Goal: Task Accomplishment & Management: Complete application form

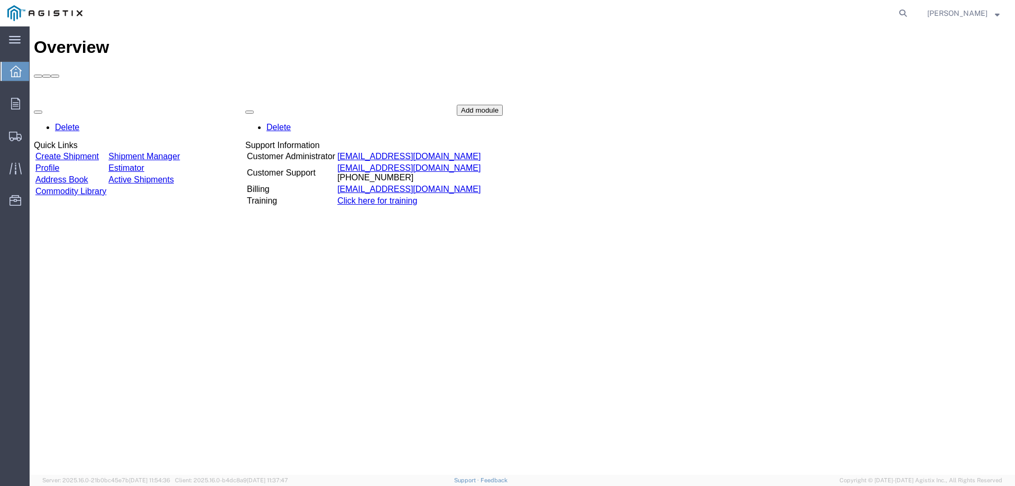
click at [99, 152] on link "Create Shipment" at bounding box center [66, 156] width 63 height 9
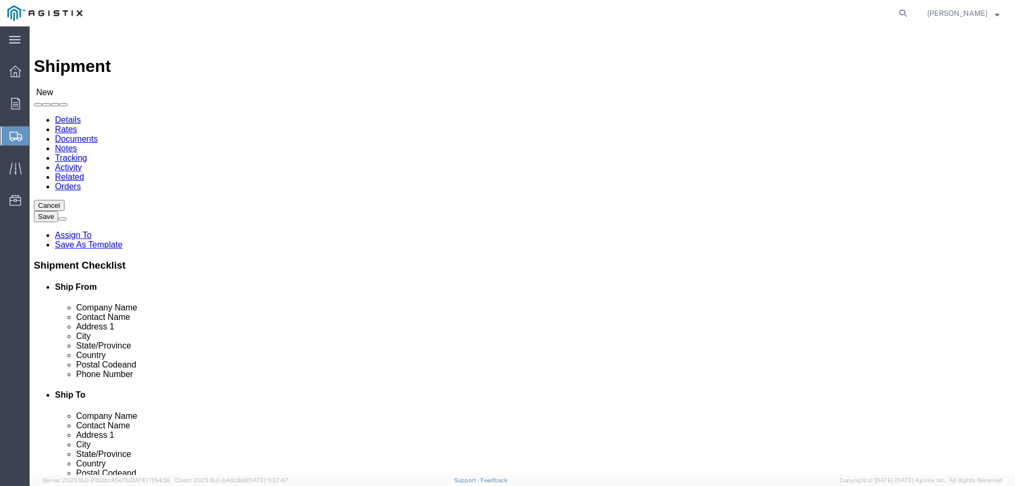
select select
click select "Select PG&E Tri-Pacific Supply Inc"
select select "9596"
click select "Select PG&E Tri-Pacific Supply Inc"
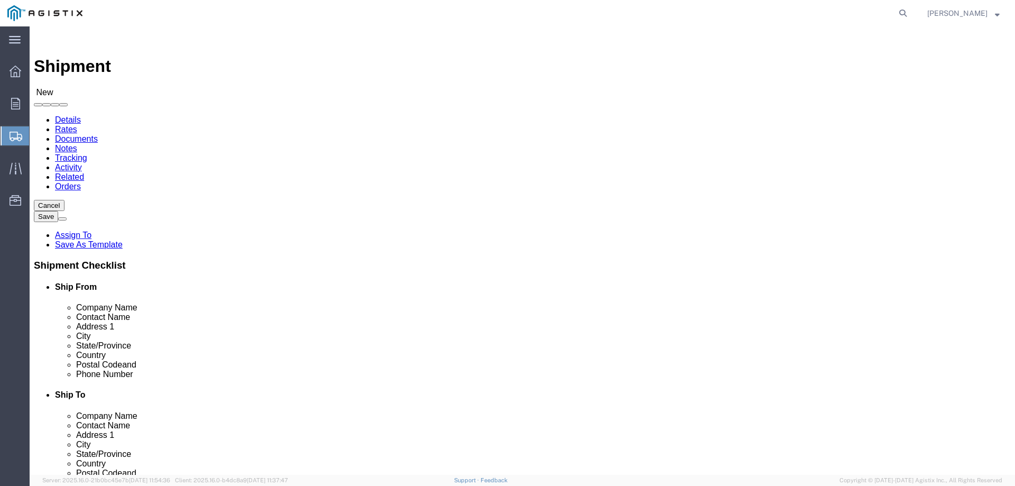
select select "PURCHORD"
select select
click body "Shipment New Details Rates Documents Notes Tracking Activity Related Orders Can…"
select select "19740"
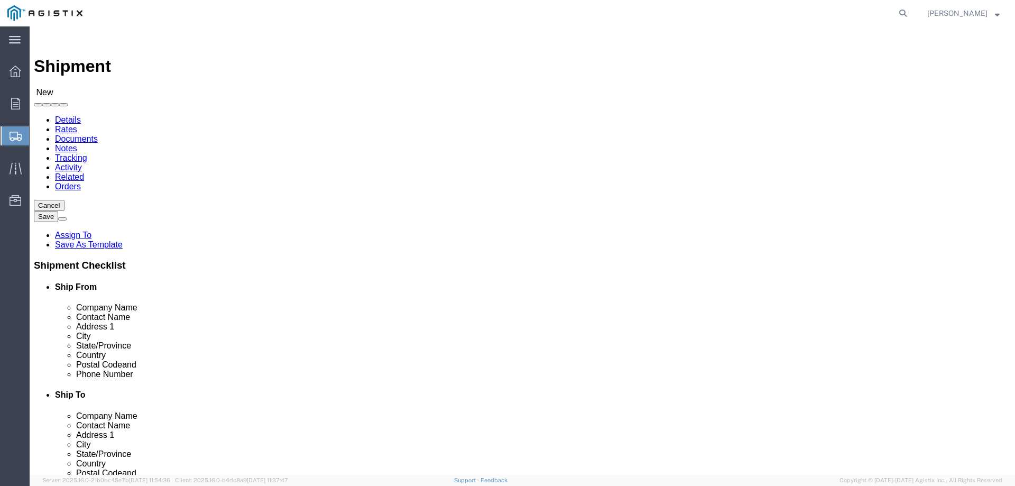
click select "Select All Others [GEOGRAPHIC_DATA] [GEOGRAPHIC_DATA] [GEOGRAPHIC_DATA] [GEOGRA…"
click input "text"
click input "tri"
type input "t"
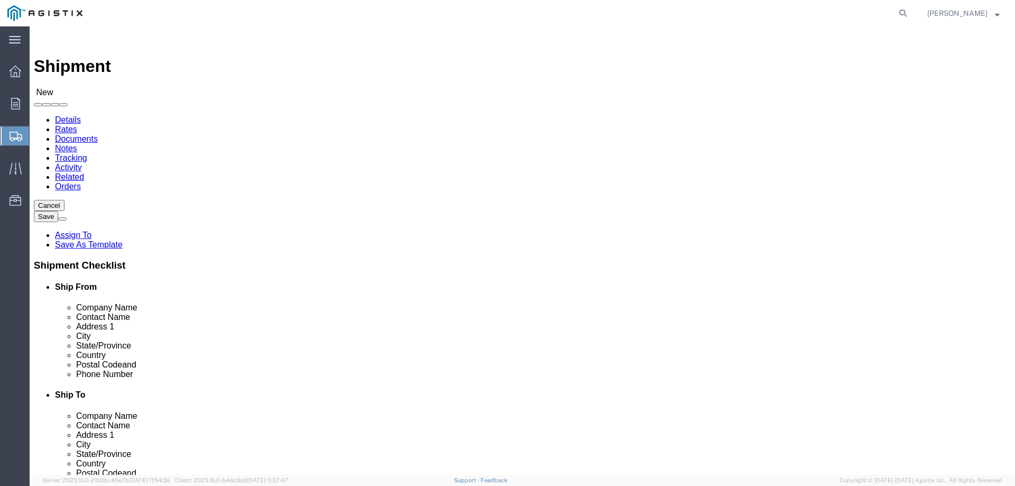
type input "tri"
click p "- Tri-Pacific Supply - ([PERSON_NAME]) [STREET_ADDRESS]"
select select
type input "Tri-Pacific Supply"
type input "[PERSON_NAME]"
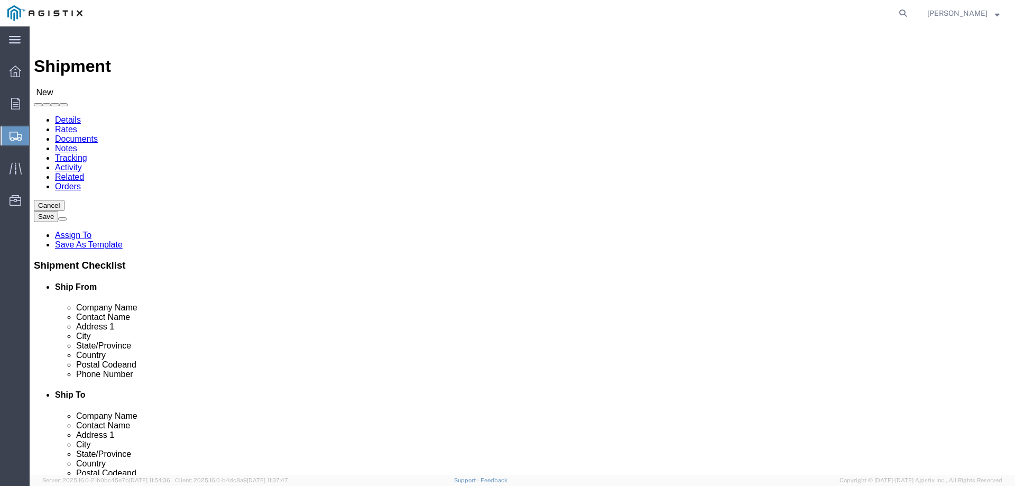
type input "[STREET_ADDRESS]"
type input "Suite 100"
type input "Rocklin"
type input "95677"
type input "9166302323"
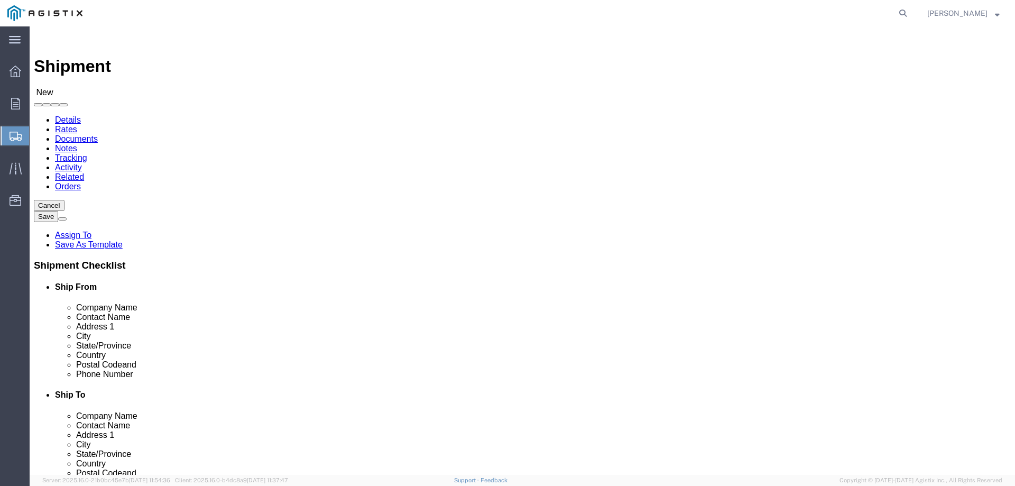
select select "CA"
click input "Postal Code"
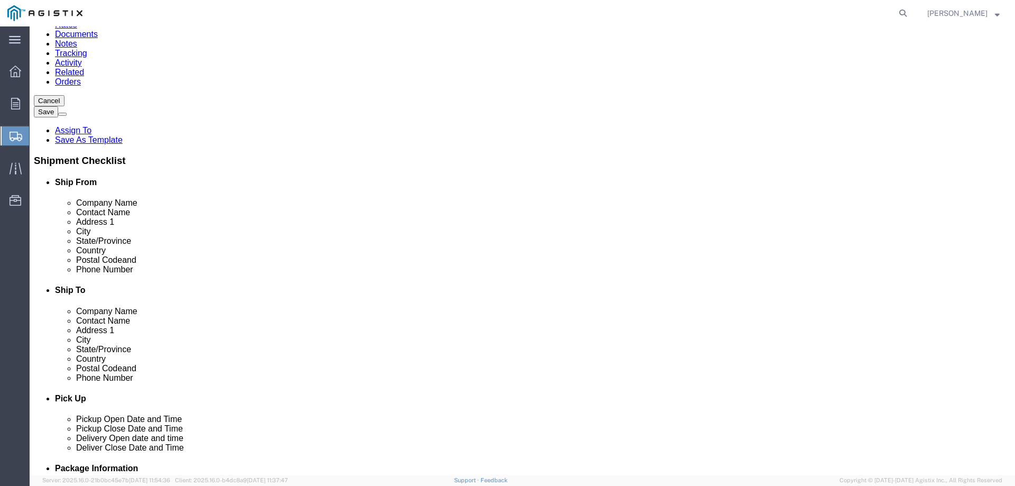
scroll to position [106, 0]
type input "94538"
select select
click input "text"
type input "fremont"
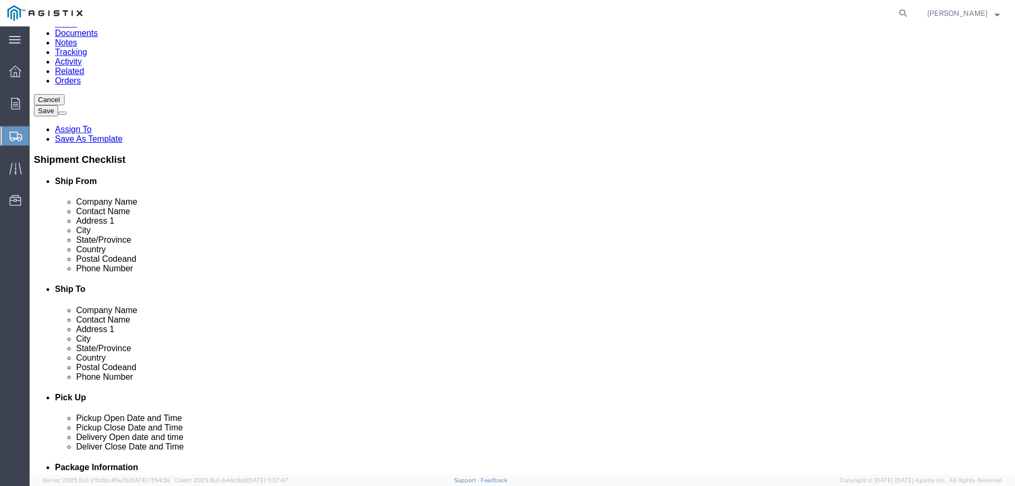
click p "- Pacific Gas and Electric - ([STREET_ADDRESS][PERSON_NAME]) [GEOGRAPHIC_DATA],…"
select select
type input "Pacific Gas and Electric"
type input "[STREET_ADDRESS][PERSON_NAME]"
type input "Fremont Warehouse"
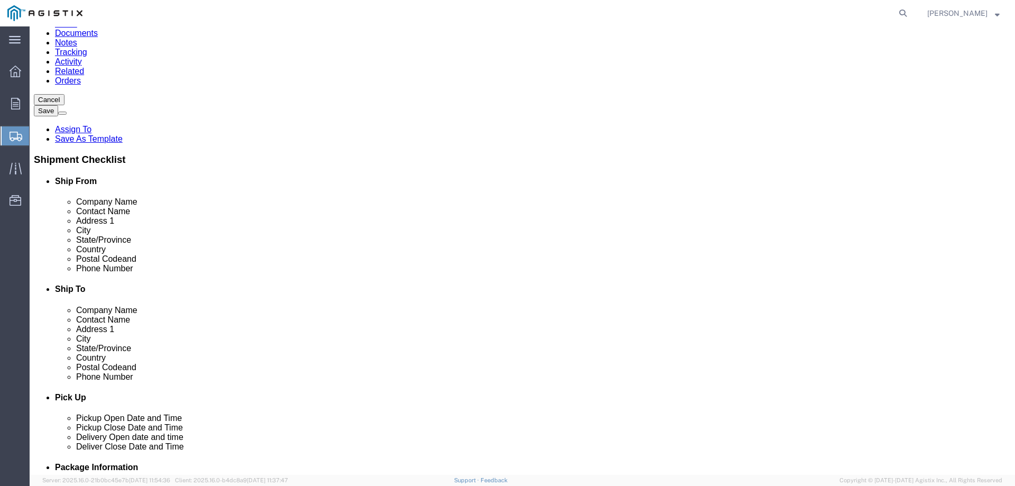
type input "Fremont"
type input "[PHONE_NUMBER]"
select select "CA"
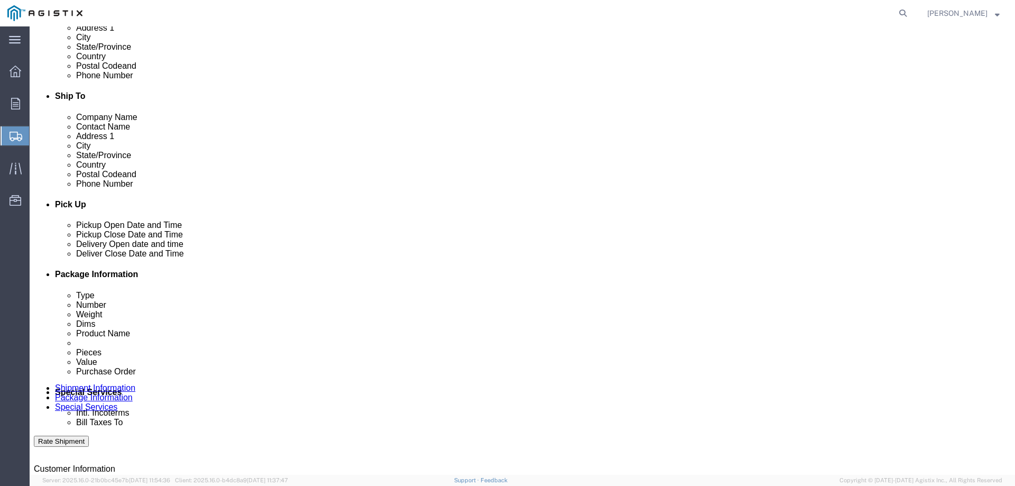
scroll to position [317, 0]
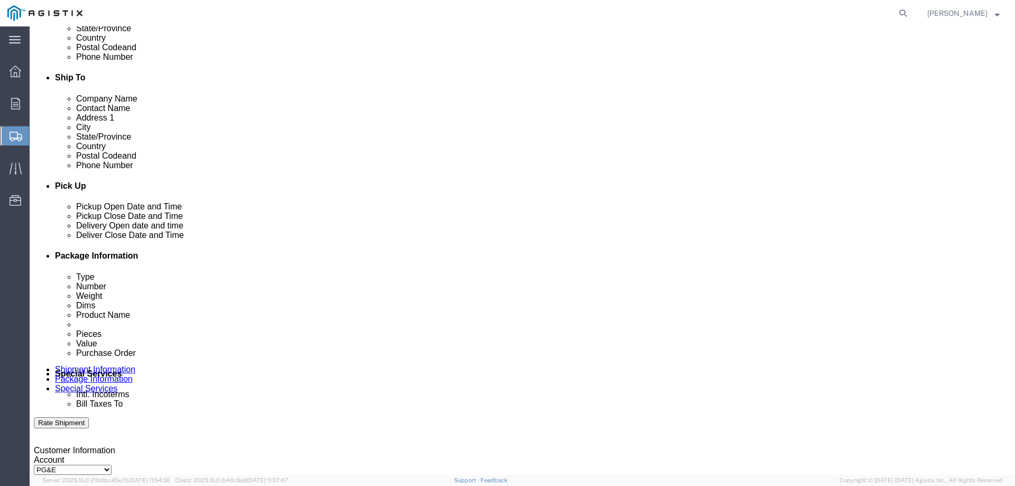
type input "Fremont"
select select
click div
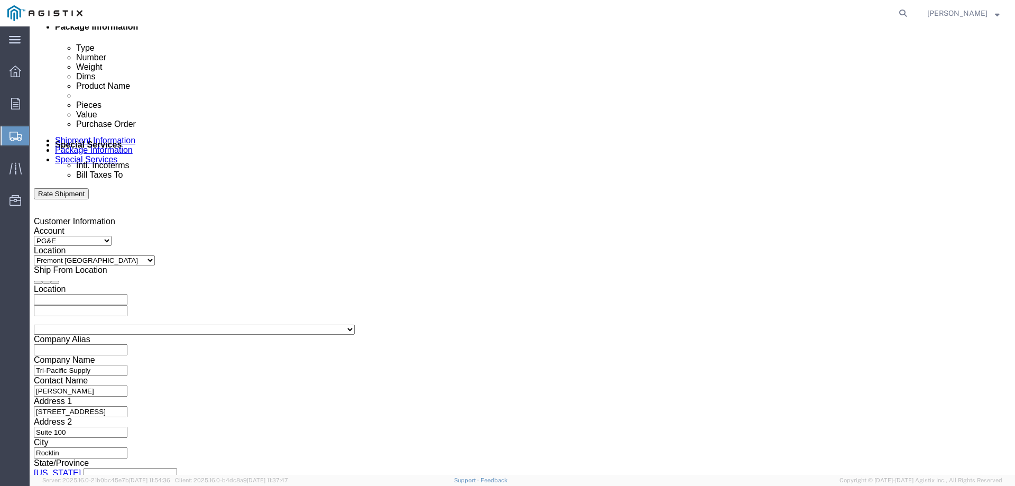
click input "3:00 PM"
click input "8:00 PM"
type input "8:00 am"
click button "Apply"
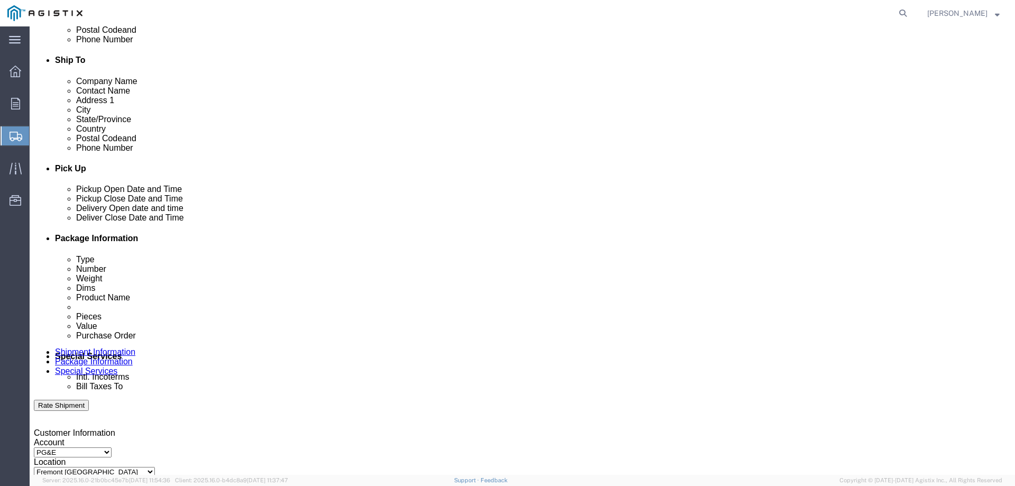
click div
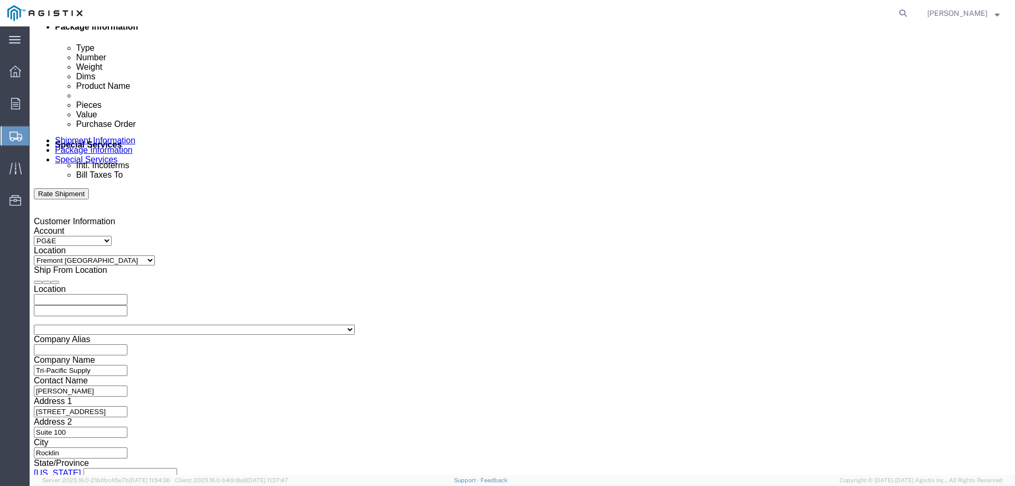
type input "2:00 pm"
click button "Apply"
click select "Select Air Less than Truckload Multi-Leg Ocean Freight Rail Small Parcel Truckl…"
select select "SMAL"
click select "Select Air Less than Truckload Multi-Leg Ocean Freight Rail Small Parcel Truckl…"
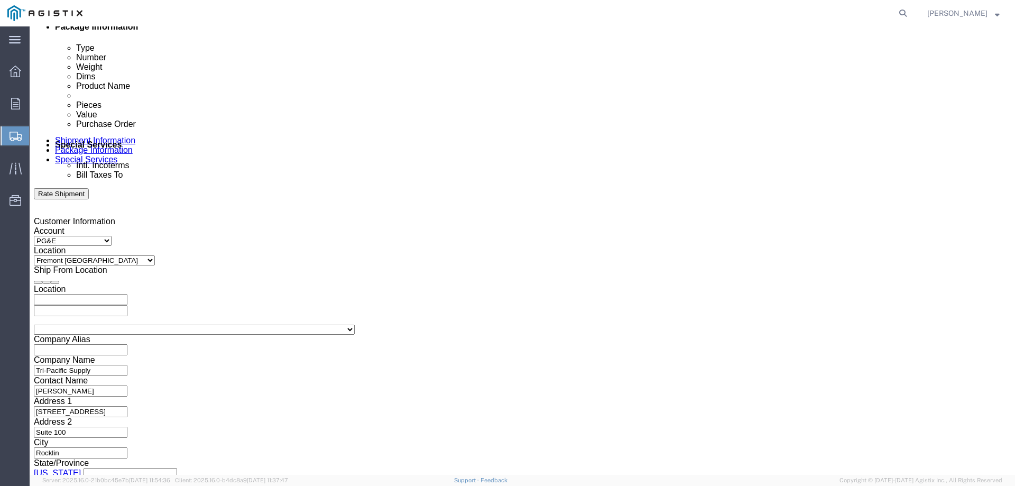
click input "text"
type input "3501413695"
click button "Continue"
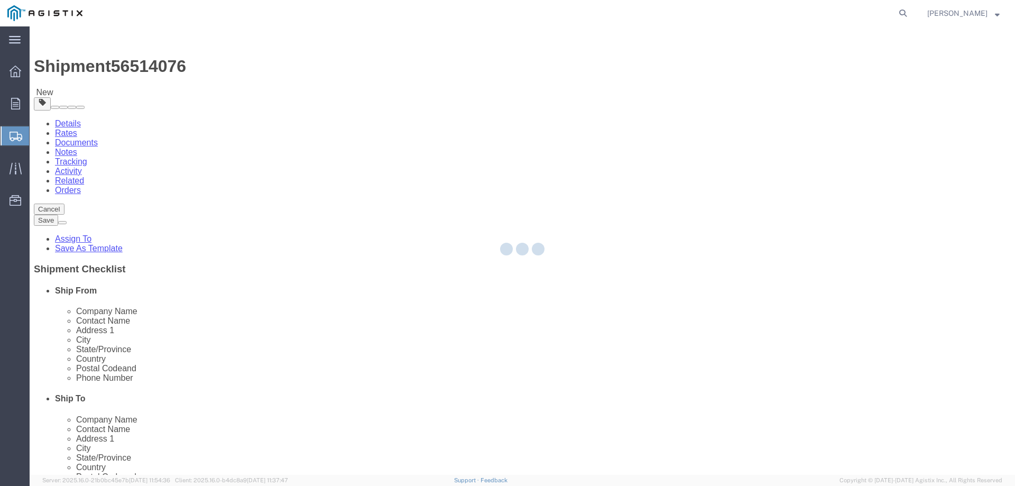
select select "YRPK"
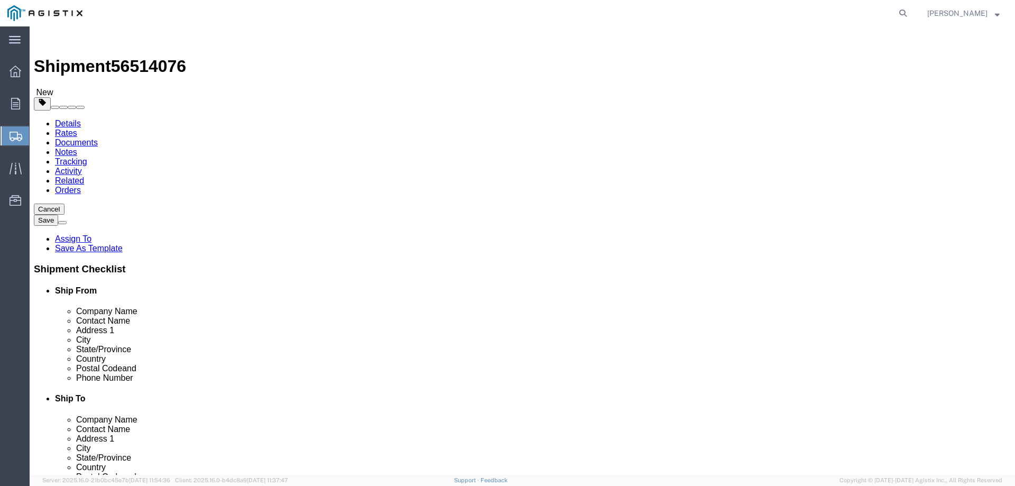
click input "text"
type input "7"
drag, startPoint x: 152, startPoint y: 240, endPoint x: 141, endPoint y: 242, distance: 11.2
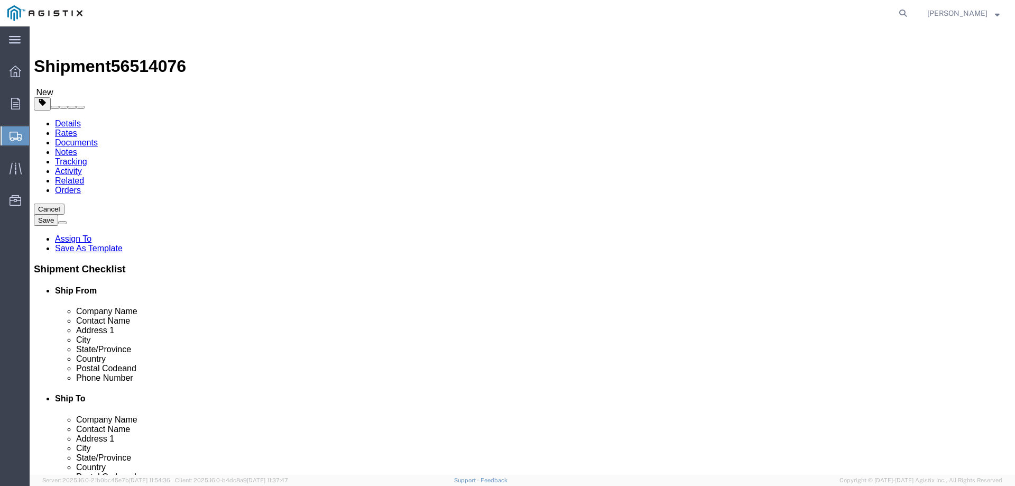
click div "0.00 Select kgs lbs"
type input "2.00"
click link "Add Content"
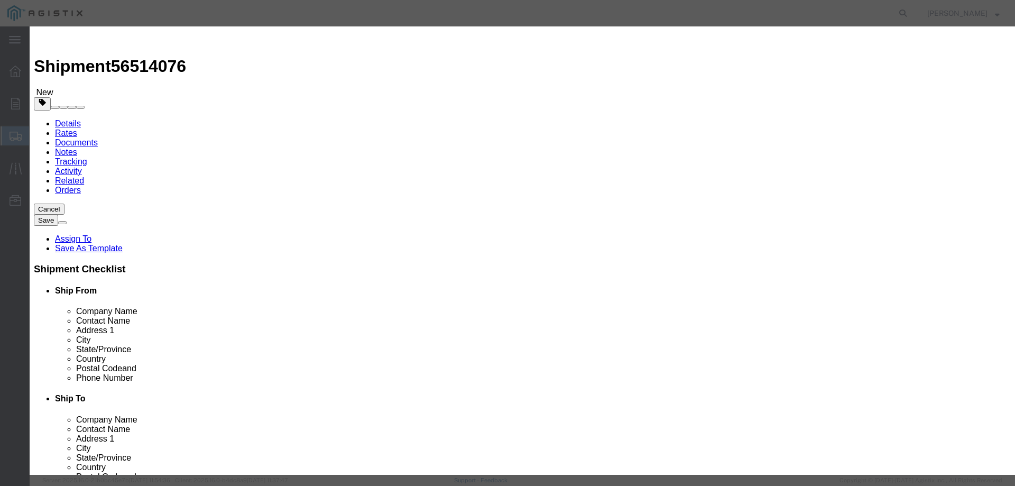
click input "text"
type input "M447247"
click td "Model:"
select select
select select "USD"
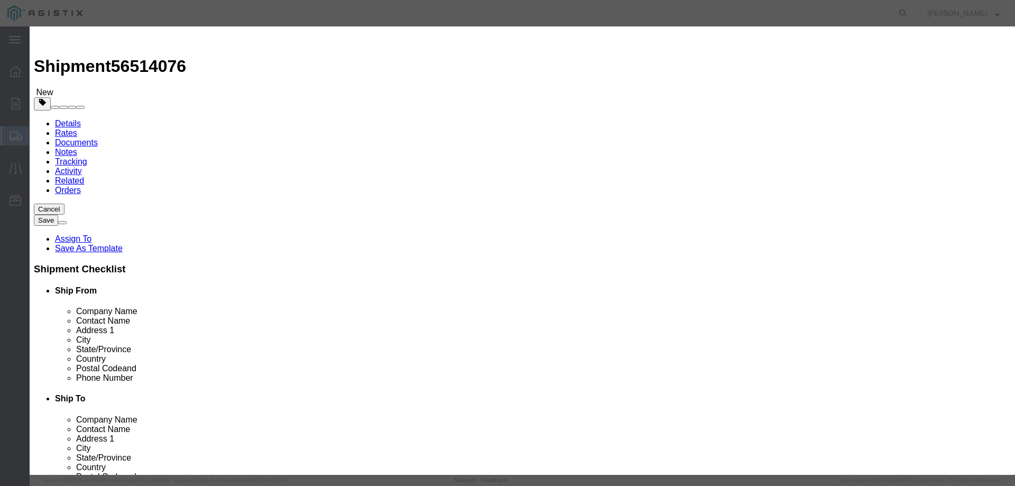
type input "REBUILD KIT 1" PORT 75 DURO"
type input "M447247"
type input "REBUILD KIT 1" PORT 75 DURO"
click input "text"
type input "10"
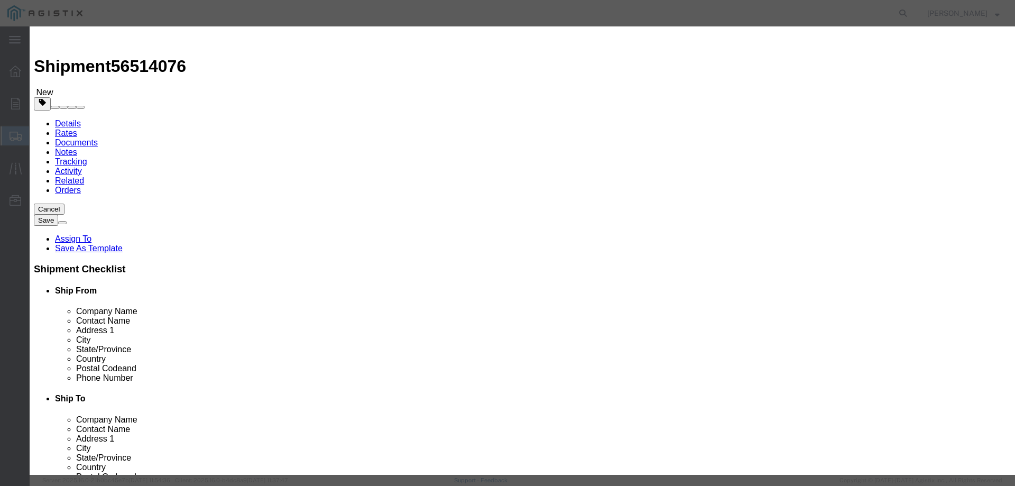
click select "Select Bag Barrels 100Board Feet Bottle Box Blister Pack Carats Can Capsule Car…"
select select "EA"
click select "Select Bag Barrels 100Board Feet Bottle Box Blister Pack Carats Can Capsule Car…"
click input "text"
click icon
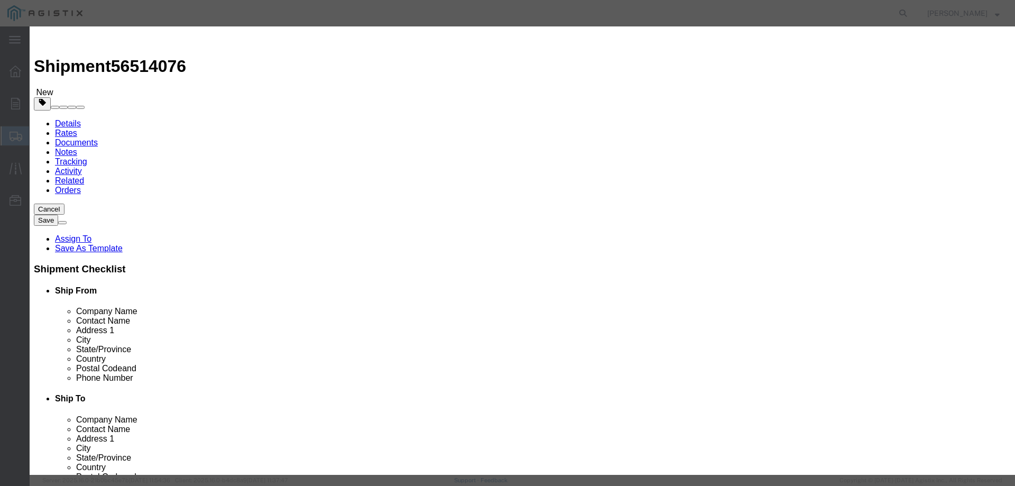
click input "text"
type input "2193"
click button "Save & Close"
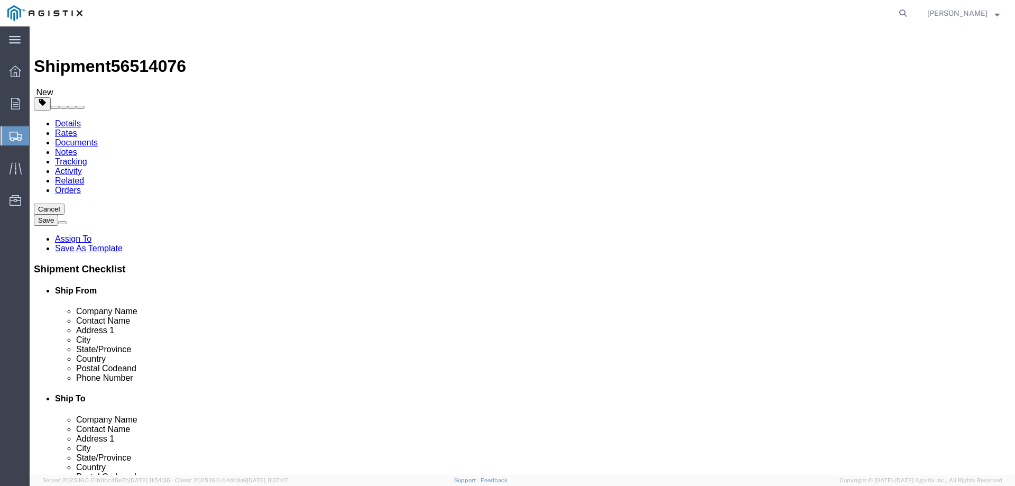
click button "Continue"
click button "Rate Shipment"
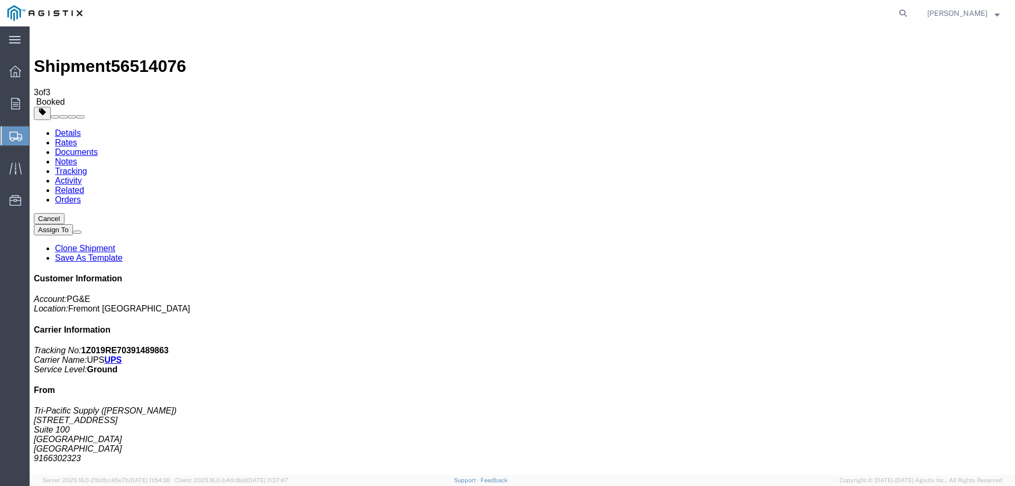
click at [0, 0] on span "Create Shipment" at bounding box center [0, 0] width 0 height 0
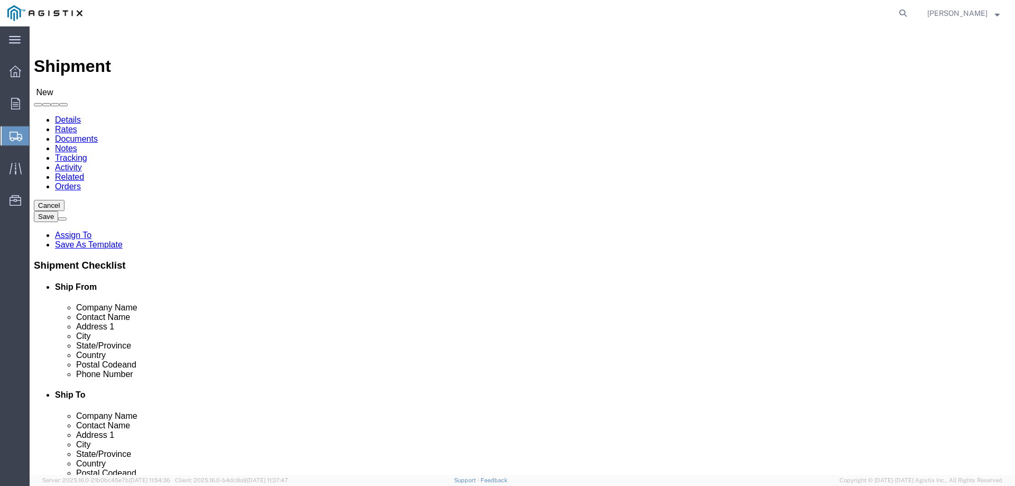
click select "Select PG&E Tri-Pacific Supply Inc"
select select "9596"
click select "Select PG&E Tri-Pacific Supply Inc"
select select
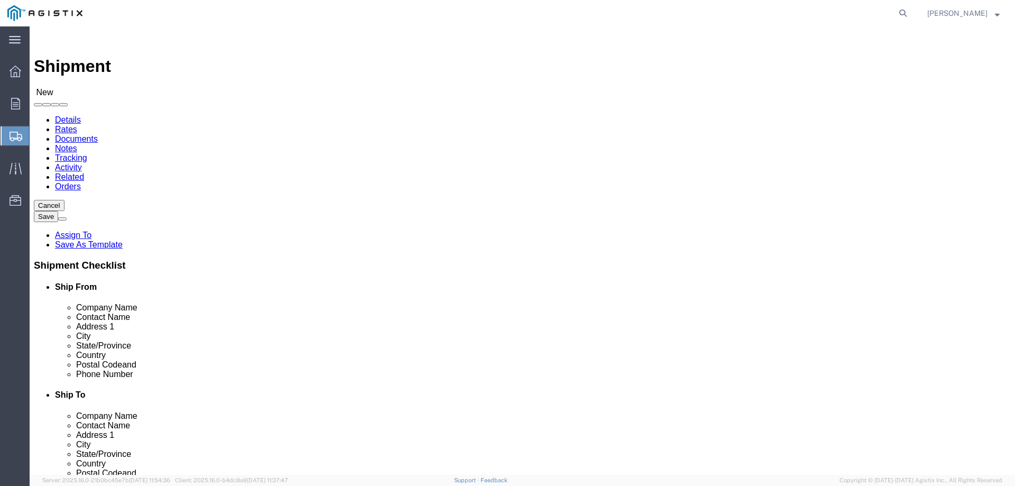
click select "Select All Others [GEOGRAPHIC_DATA] [GEOGRAPHIC_DATA] [GEOGRAPHIC_DATA] [GEOGRA…"
select select "19996"
click select "Select All Others [GEOGRAPHIC_DATA] [GEOGRAPHIC_DATA] [GEOGRAPHIC_DATA] [GEOGRA…"
click input "text"
type input "tri"
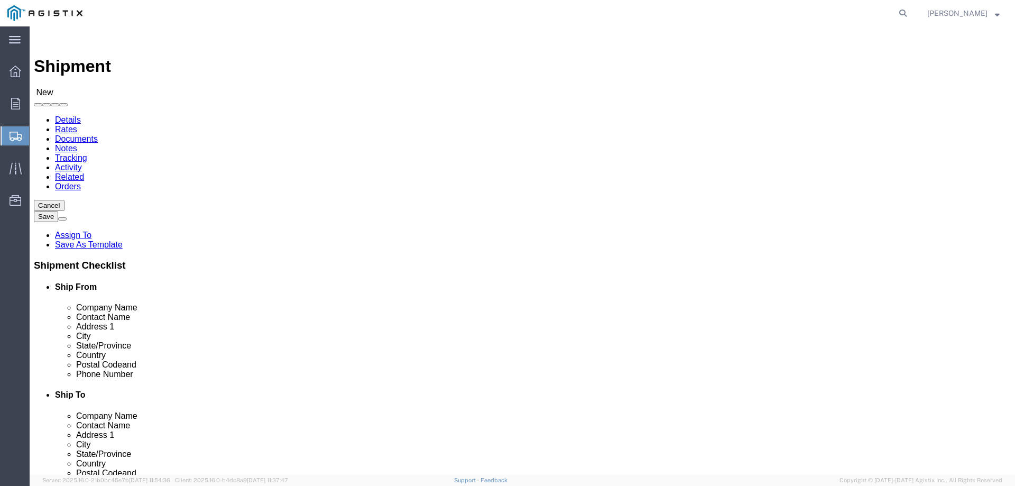
click p "- Tri-Pacific Supply - ([PERSON_NAME]) [STREET_ADDRESS]"
select select "CA"
type input "Tri-Pacific Supply"
click input "text"
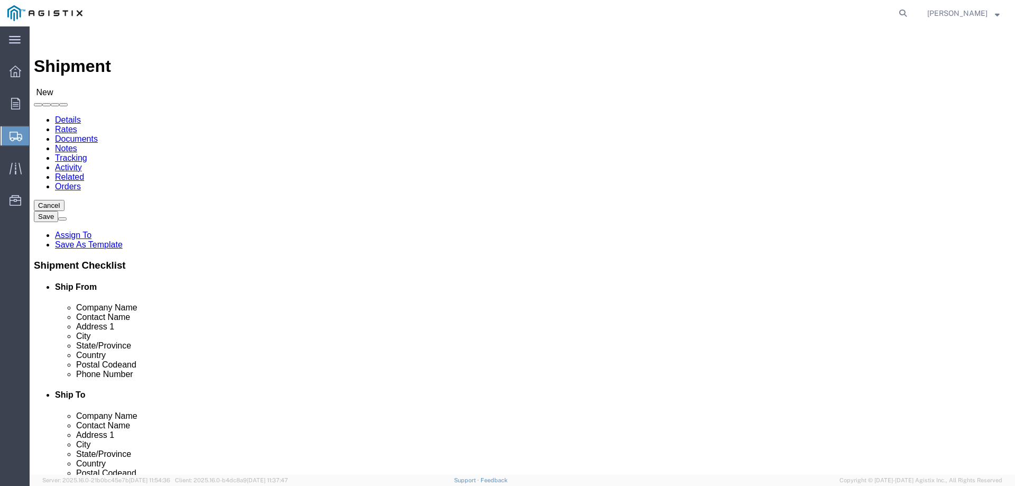
type input "wheat"
click p "- Pacific Gas and Electric - ([GEOGRAPHIC_DATA]) [STREET_ADDRESS]"
select select "CA"
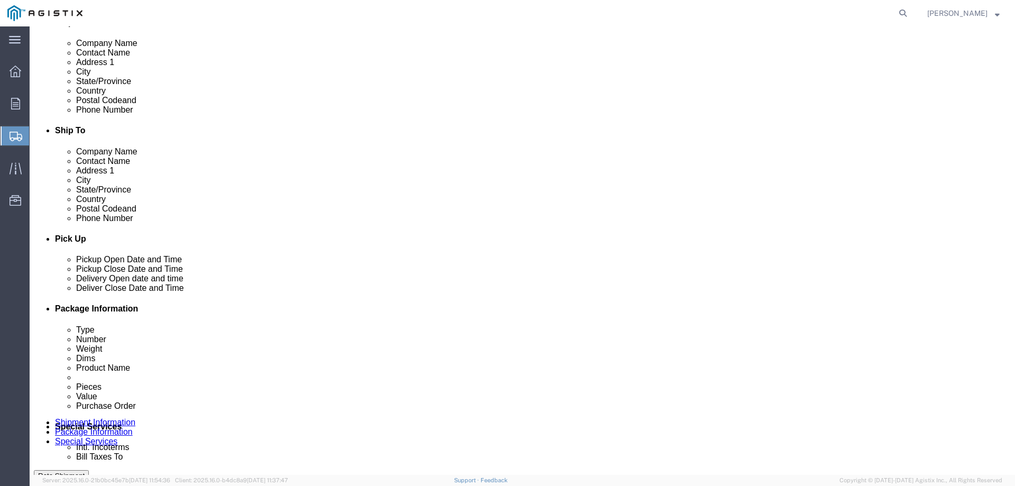
scroll to position [317, 0]
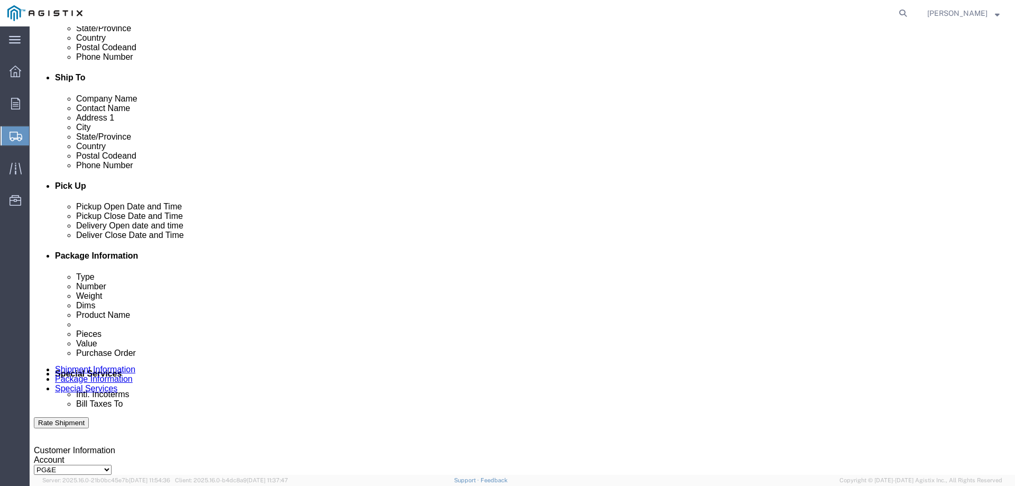
type input "Wheatland"
click div
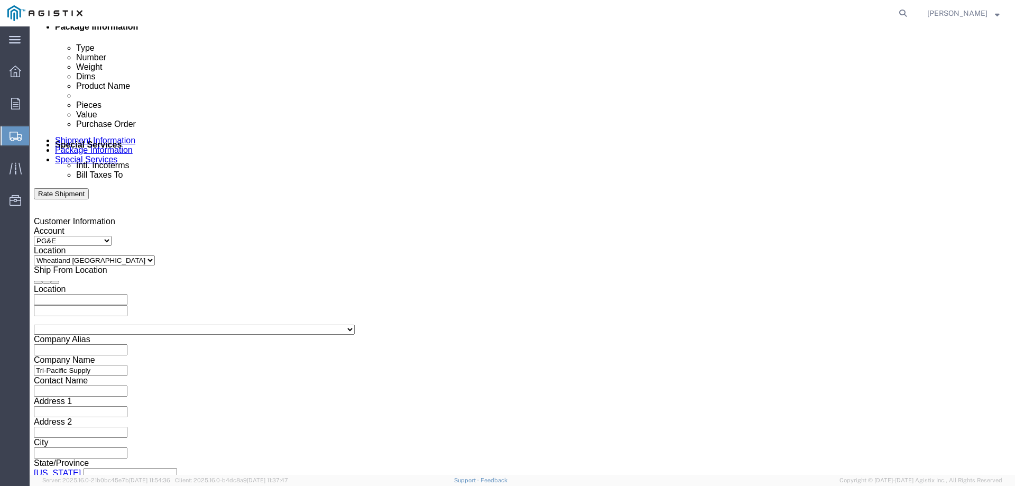
click input "7:00 PM"
type input "7:00 AM"
click button "Apply"
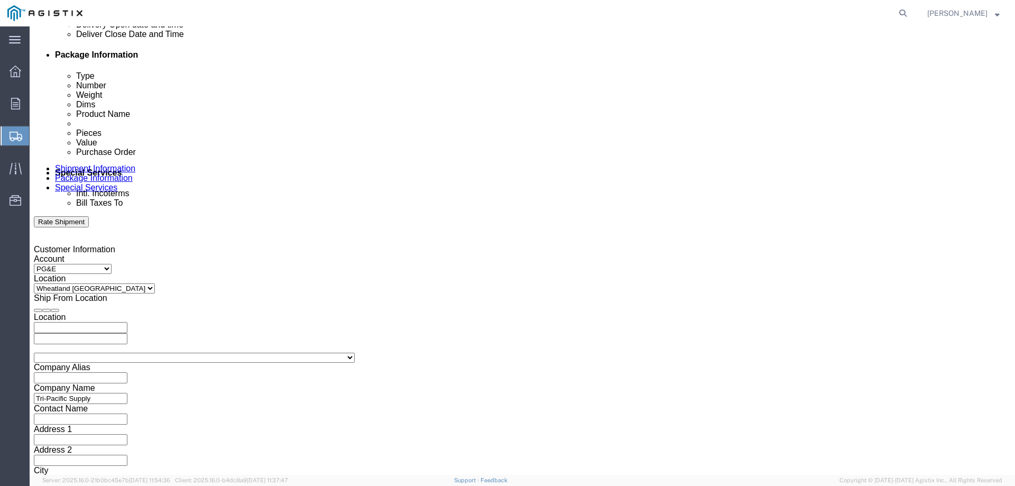
scroll to position [493, 0]
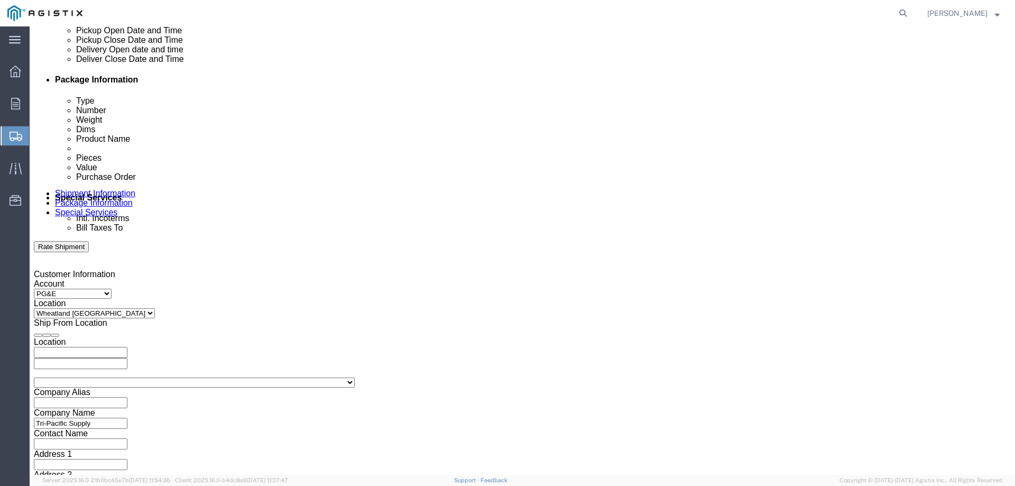
click div
type input "2:00 PM"
click button "Apply"
click input "text"
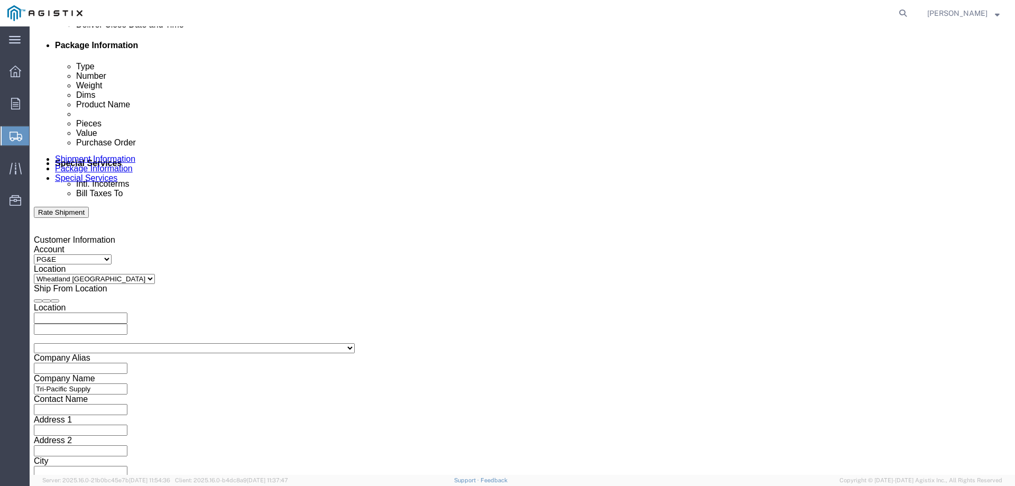
scroll to position [546, 0]
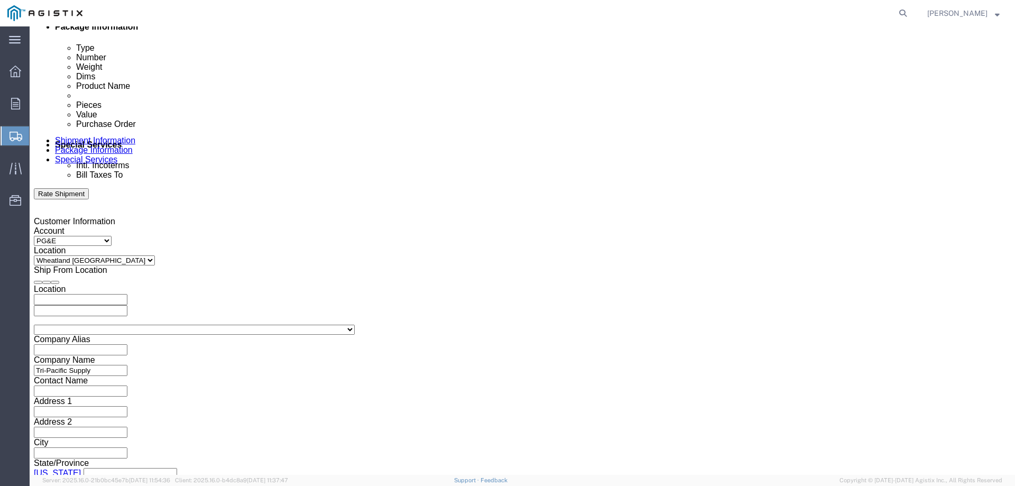
type input "3501414492"
click select "Select Air Less than Truckload Multi-Leg Ocean Freight Rail Small Parcel Truckl…"
select select "SMAL"
click select "Select Air Less than Truckload Multi-Leg Ocean Freight Rail Small Parcel Truckl…"
click button "Continue"
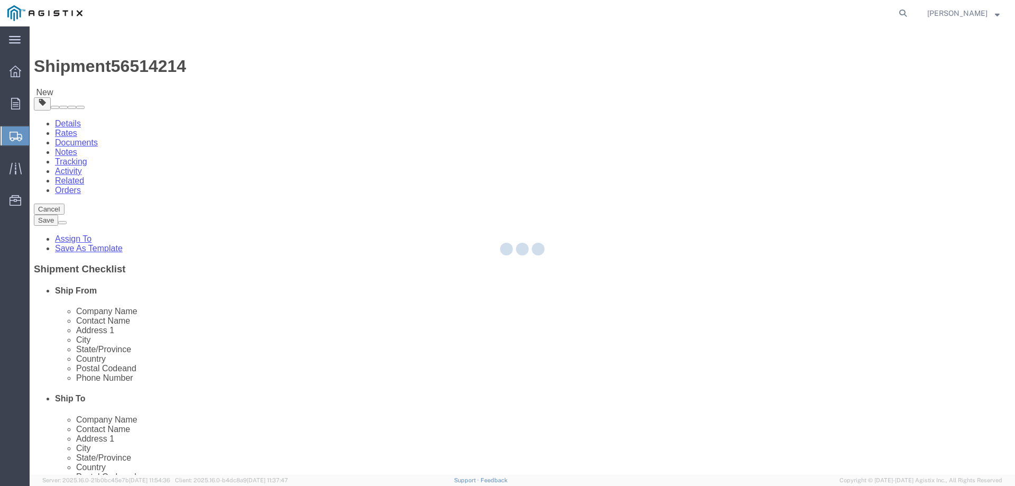
select select "YRPK"
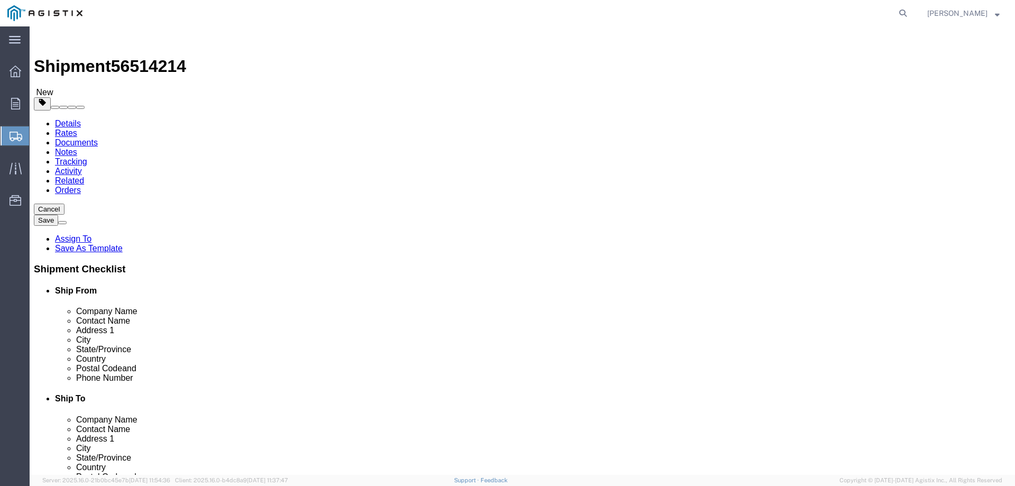
click input "text"
type input "5"
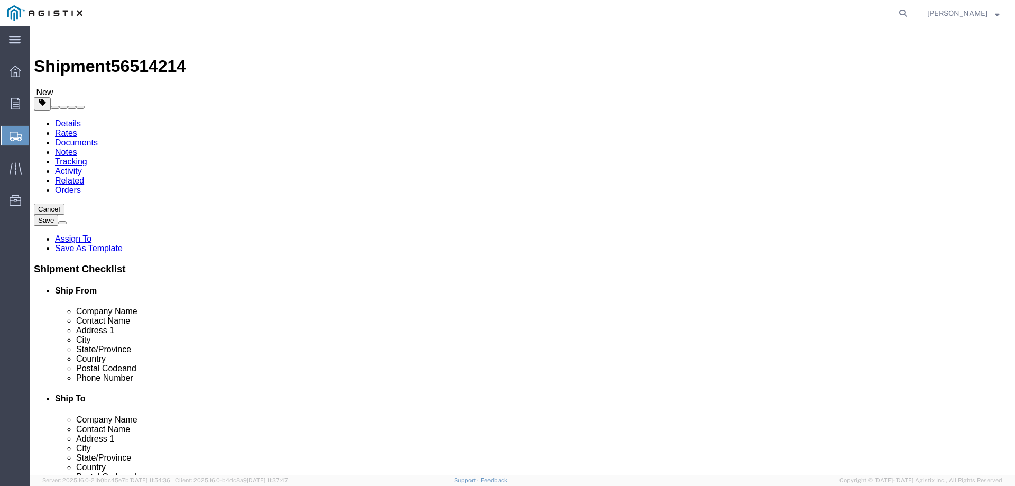
drag, startPoint x: 151, startPoint y: 242, endPoint x: 127, endPoint y: 243, distance: 24.3
click div "Weight 0.00 Select kgs lbs Ship. t°"
type input "5.00"
click link "Add Content"
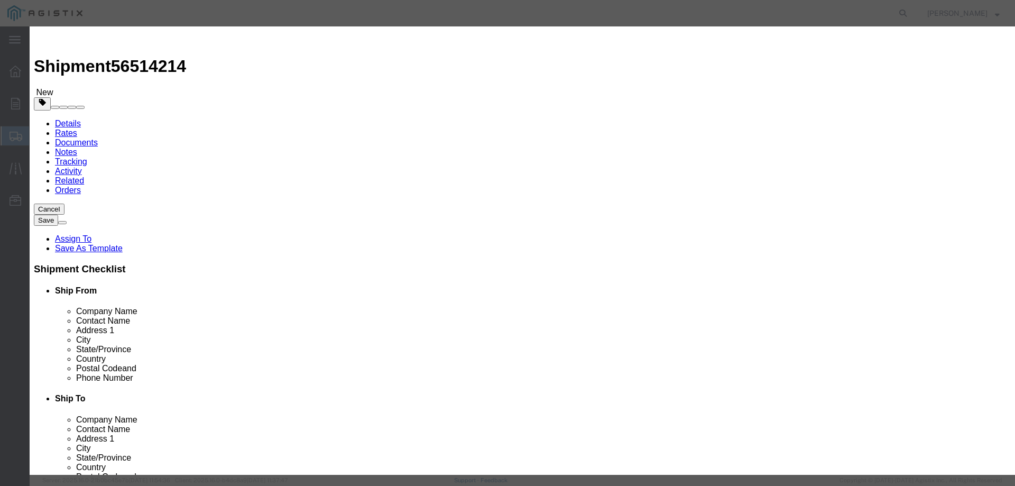
click input "text"
type input "M442316"
click td "Name: RESTRICTOR CARBON STEEL TYPE 24"
select select
select select "USD"
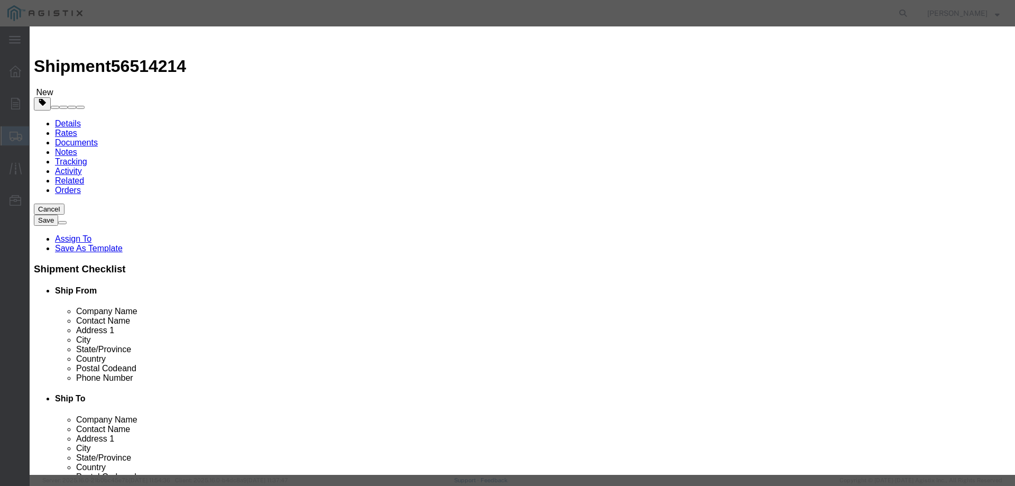
type input "RESTRICTOR CARBON STEEL TYPE 24"
type input "M442316"
type input "RESTRICTOR CARBON STEEL TYPE 24"
click input "text"
type input "12"
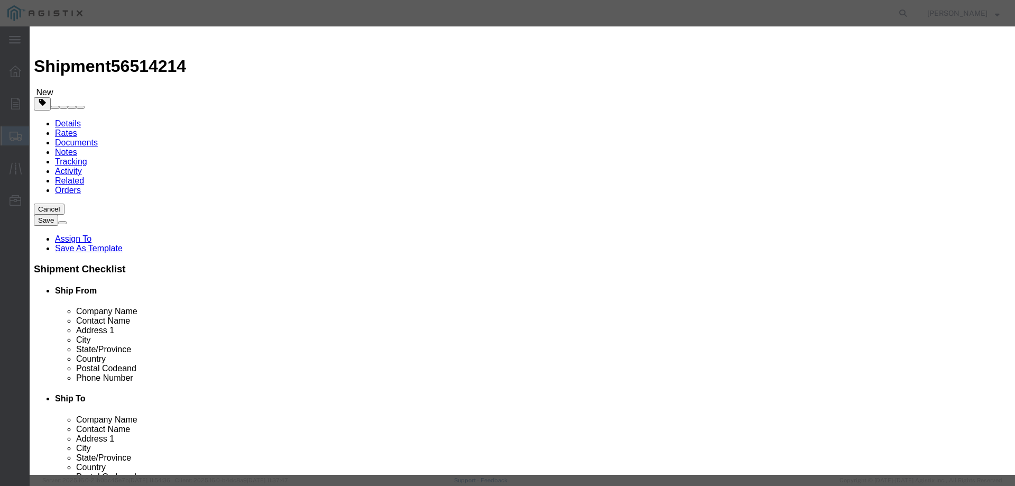
click button "Save & Close"
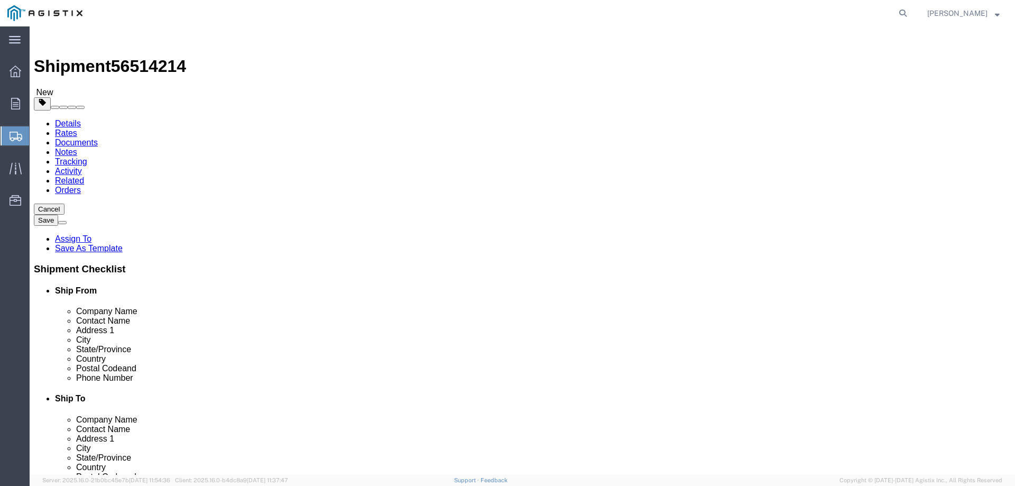
click button "Continue"
click button "Rate Shipment"
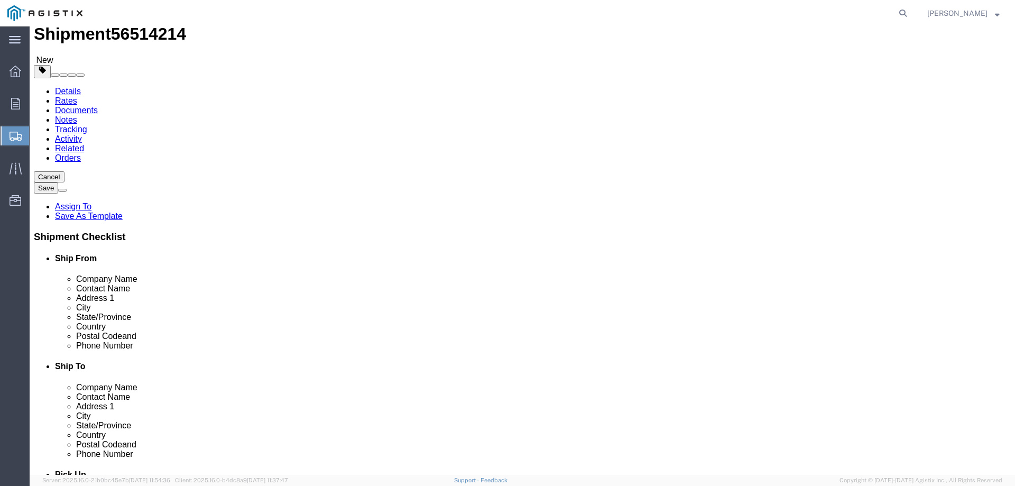
scroll to position [50, 0]
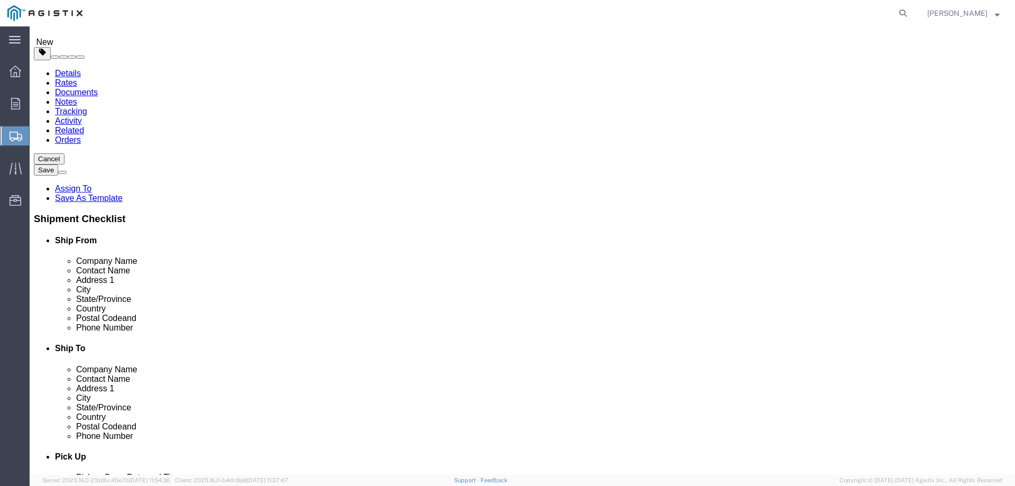
click dd
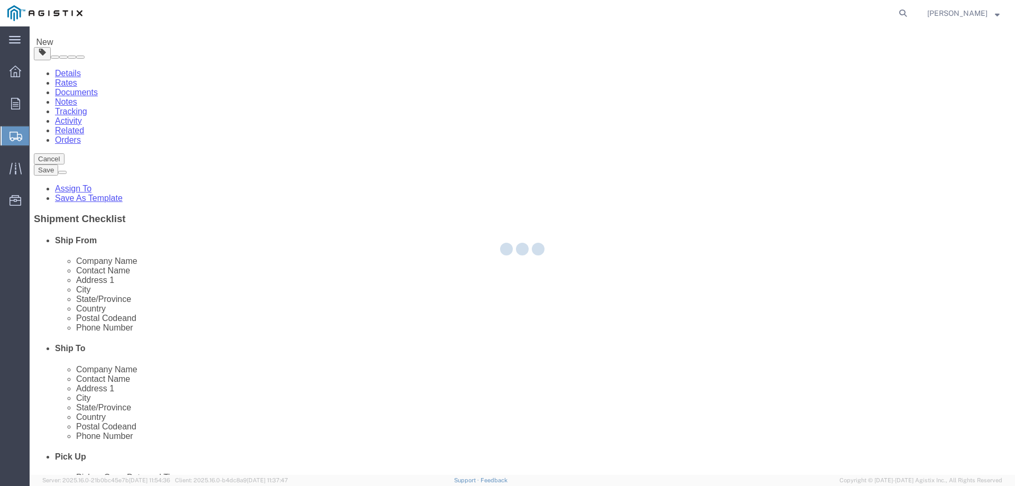
scroll to position [7, 0]
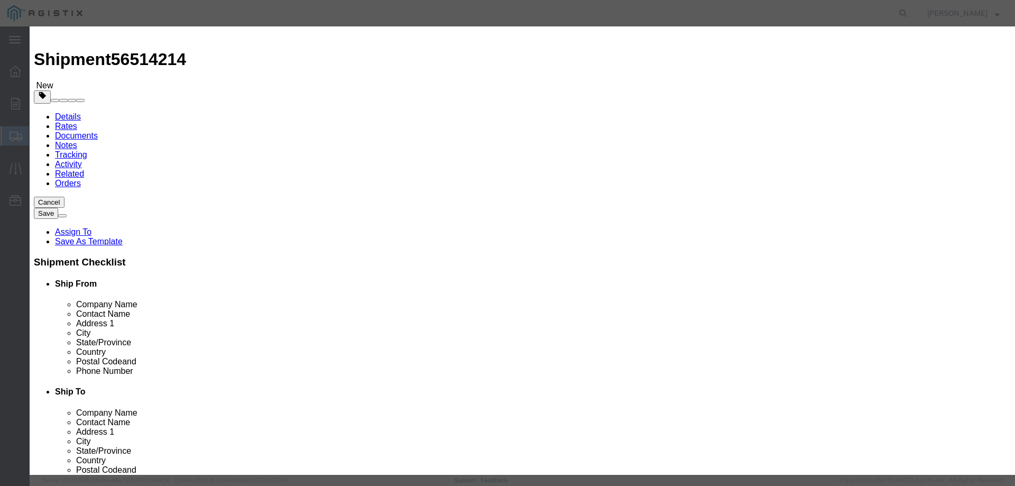
click input "text"
type input "1414"
click button "Save & Close"
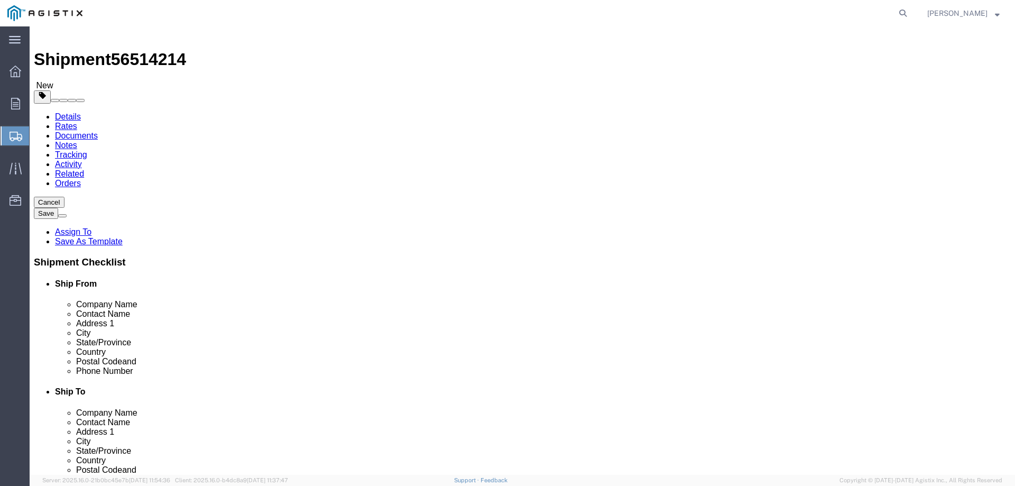
scroll to position [6, 0]
click button "Rate Shipment"
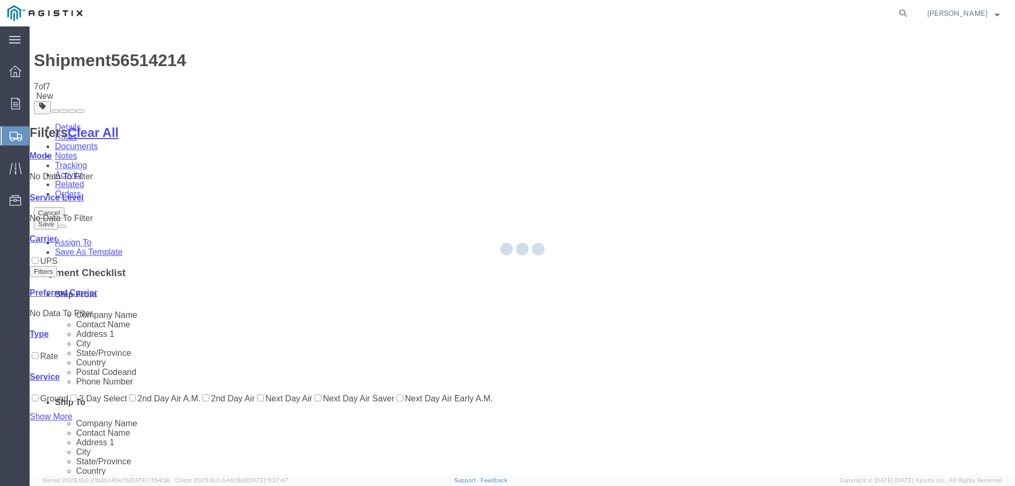
scroll to position [0, 0]
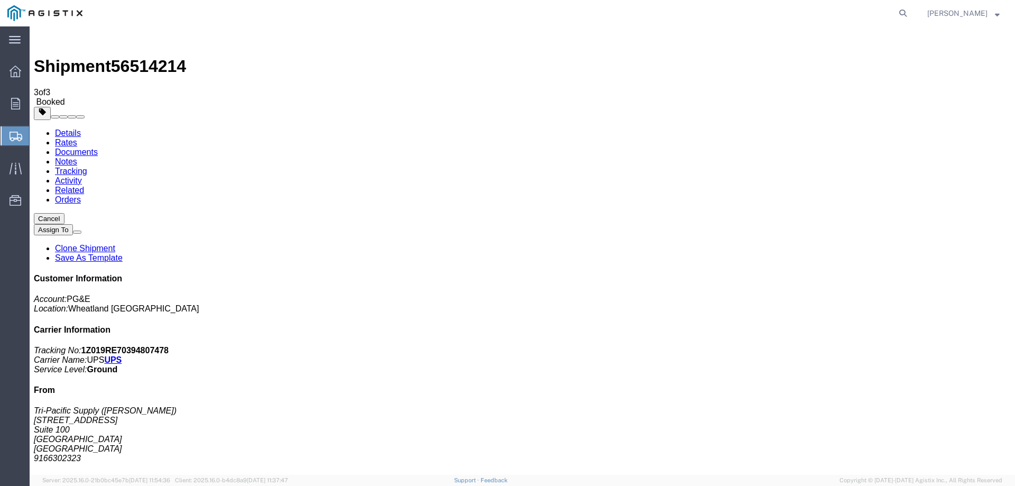
click at [0, 0] on span "Create Shipment" at bounding box center [0, 0] width 0 height 0
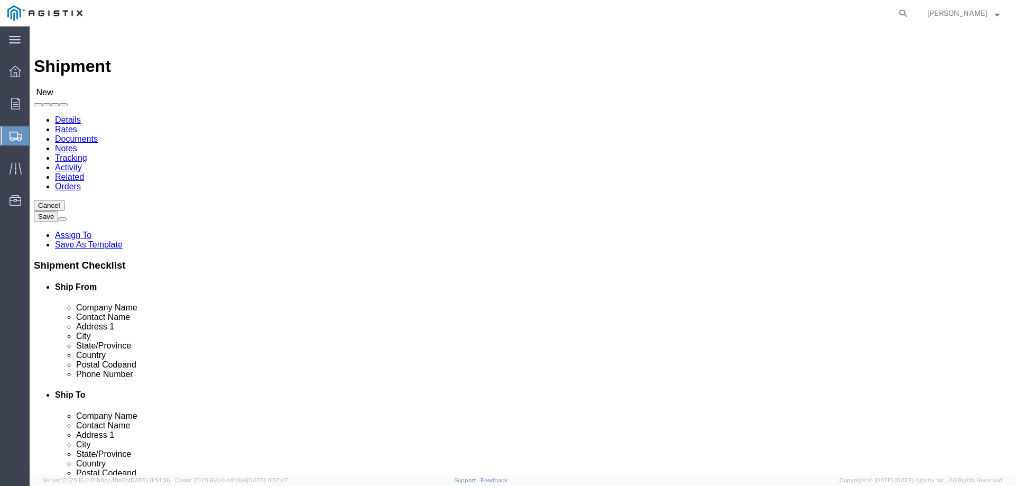
click select "Select PG&E Tri-Pacific Supply Inc"
select select "9596"
click select "Select PG&E Tri-Pacific Supply Inc"
click select "Select"
select select
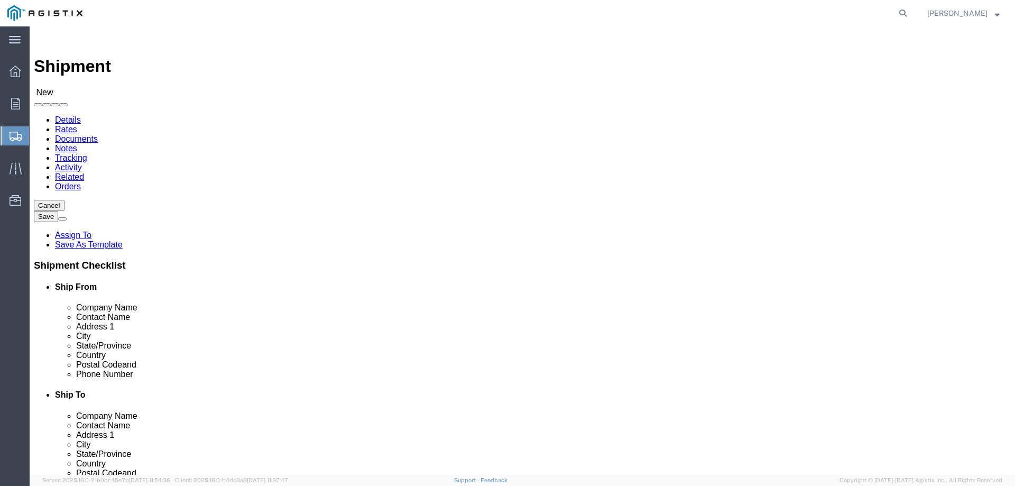
select select
select select "19996"
click select "Select All Others [GEOGRAPHIC_DATA] [GEOGRAPHIC_DATA] [GEOGRAPHIC_DATA] [GEOGRA…"
click input "text"
type input "tri-"
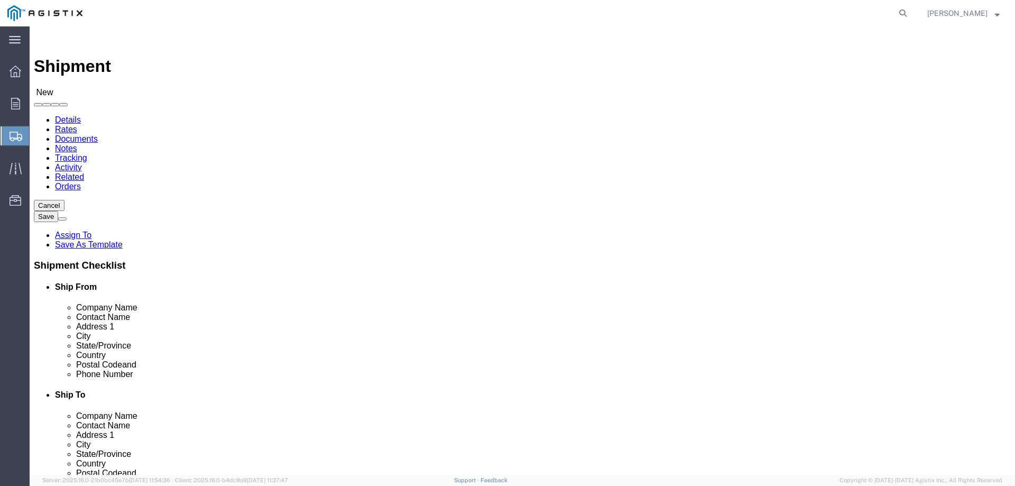
click div "- Tri-Pacific Supply - ([PERSON_NAME]) [STREET_ADDRESS]"
select select "CA"
type input "Tri-Pacific Supply"
click input "text"
type input "wheat"
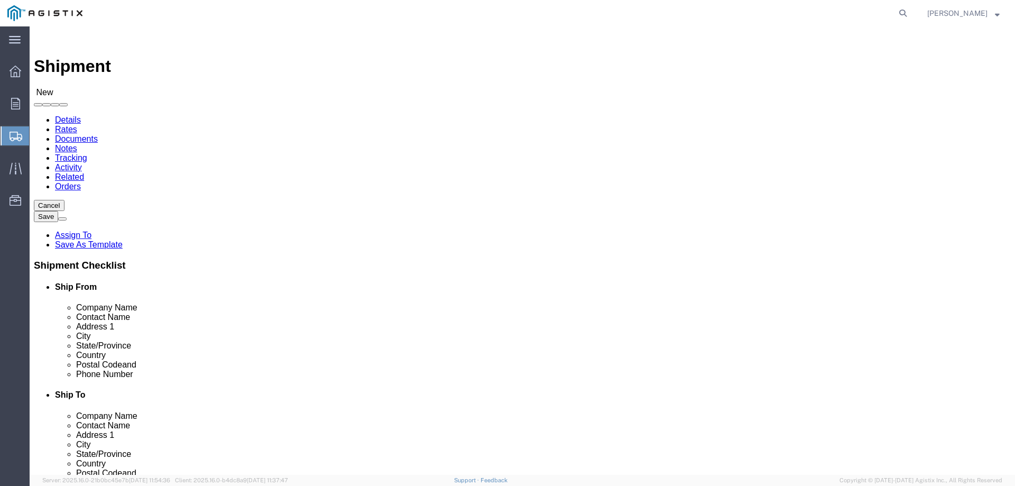
click p "- Pacific Gas and Electric - ([GEOGRAPHIC_DATA]) [STREET_ADDRESS]"
select select "CA"
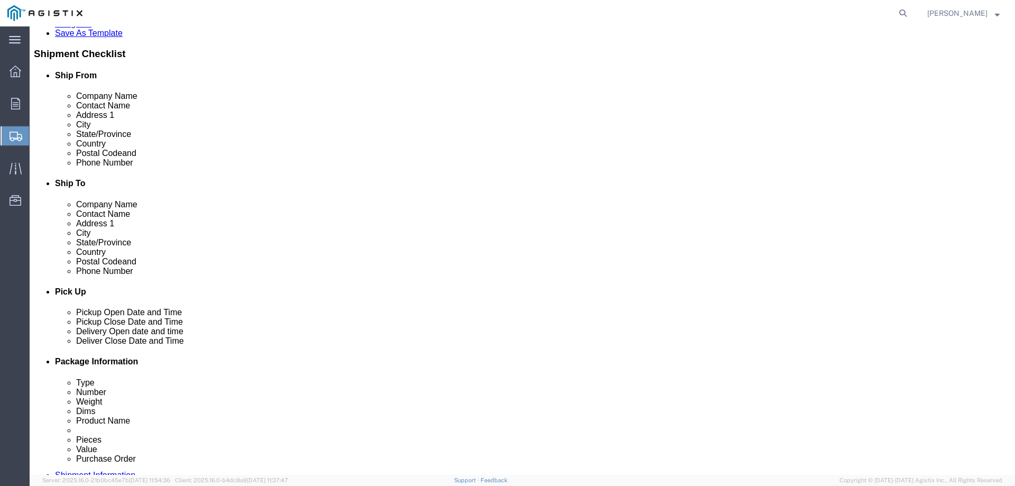
scroll to position [317, 0]
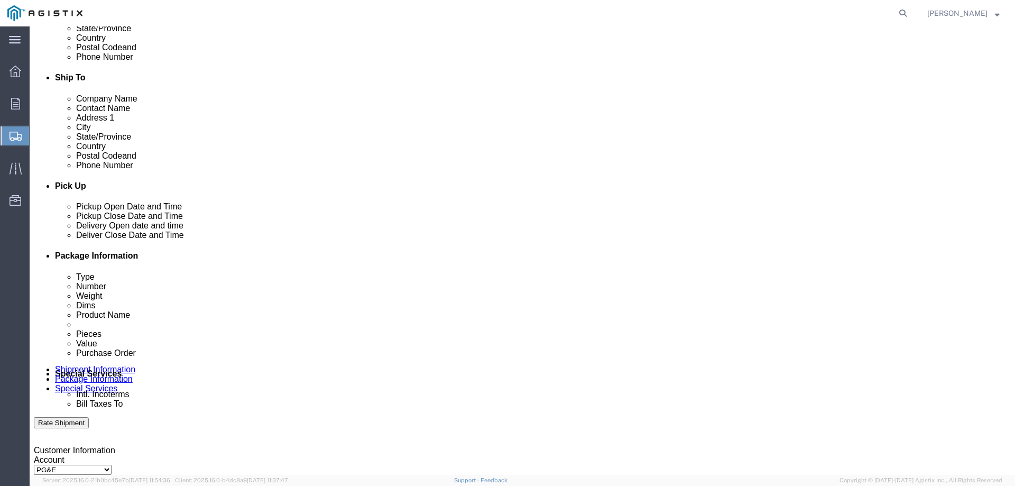
type input "Wheatland"
click div
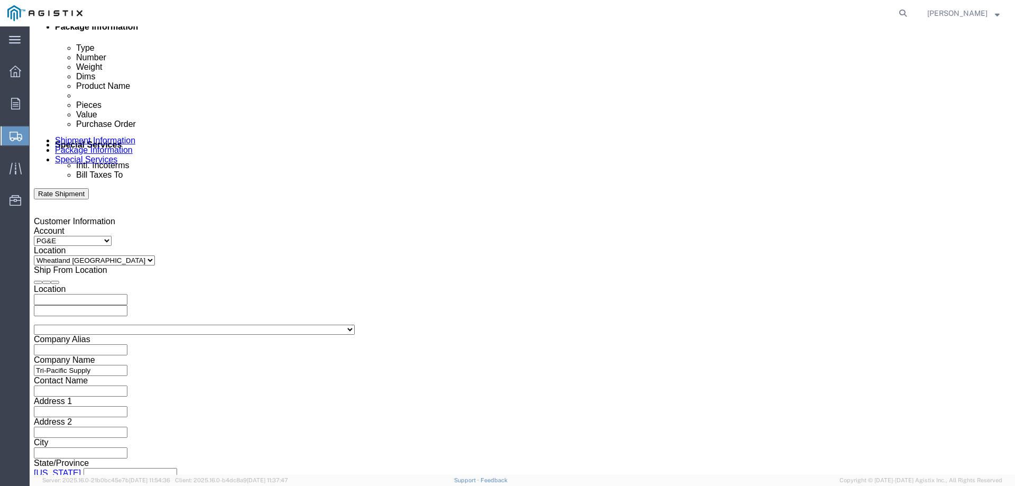
click button "Apply"
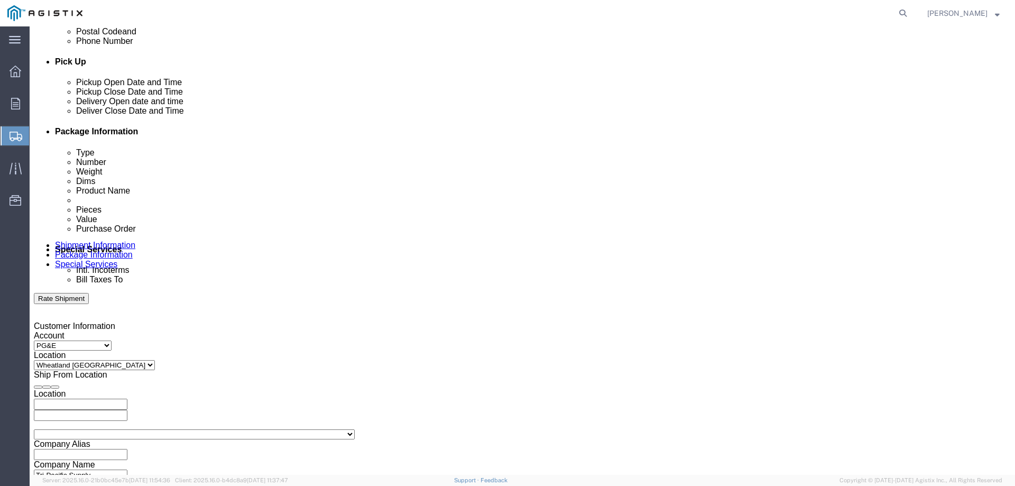
scroll to position [440, 0]
click div
click button "Apply"
click input "text"
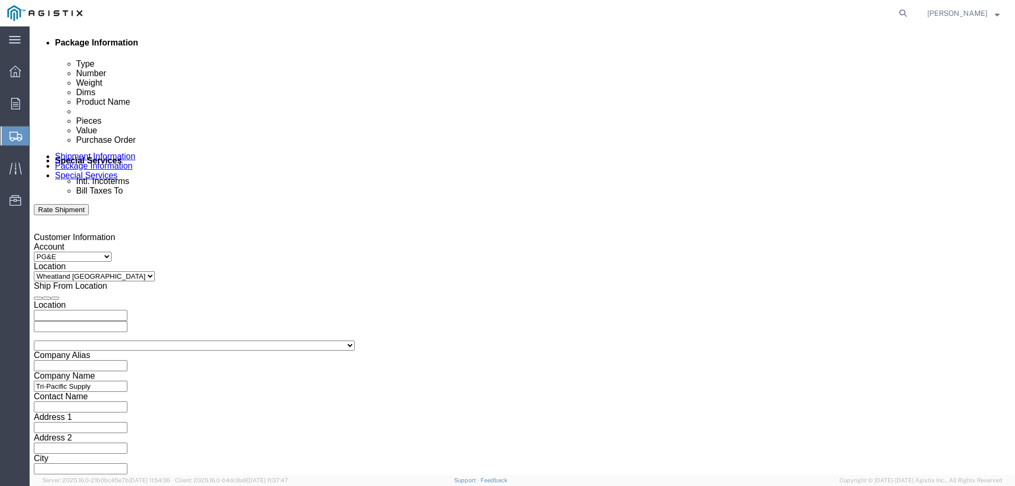
scroll to position [546, 0]
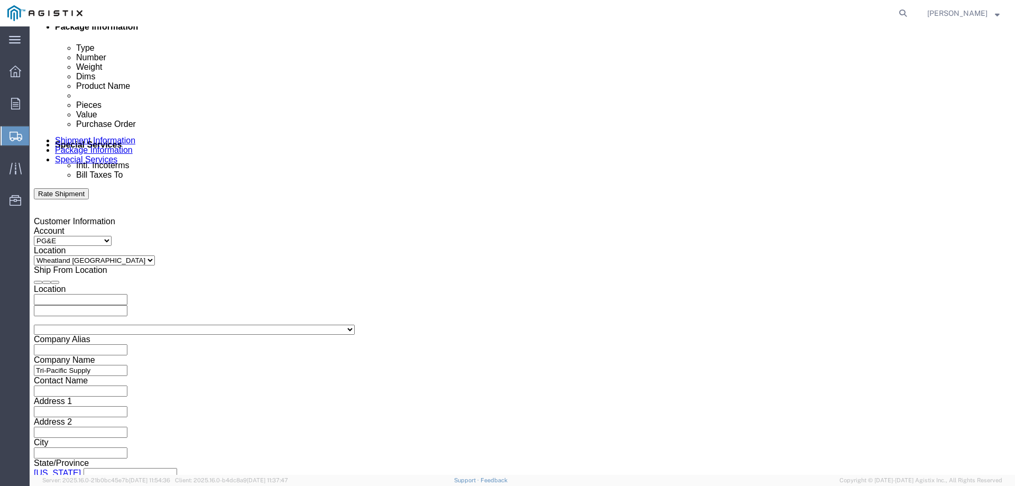
type input "3501411841"
click select "Select Air Less than Truckload Multi-Leg Ocean Freight Rail Small Parcel Truckl…"
select select "SMAL"
click select "Select Air Less than Truckload Multi-Leg Ocean Freight Rail Small Parcel Truckl…"
click button "Continue"
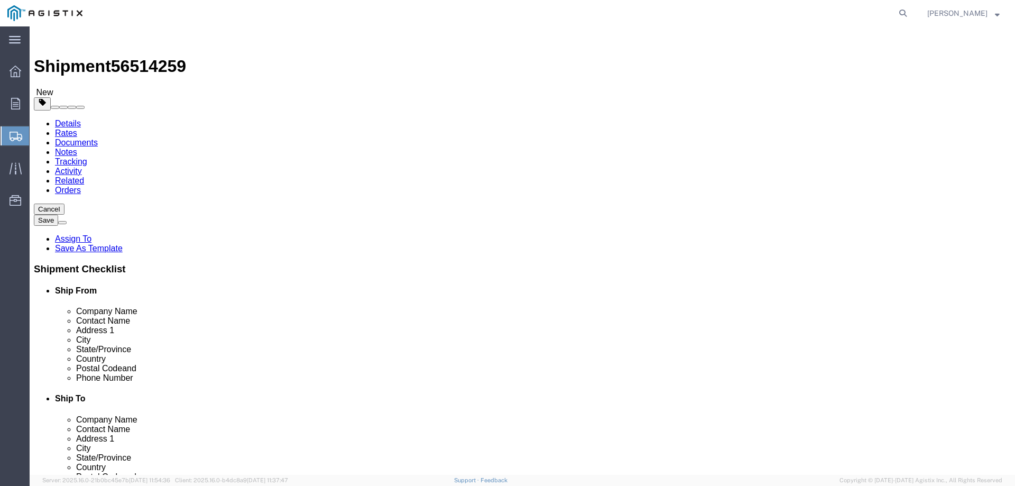
select select "YRPK"
click input "text"
type input "15"
type input "12"
type input "10"
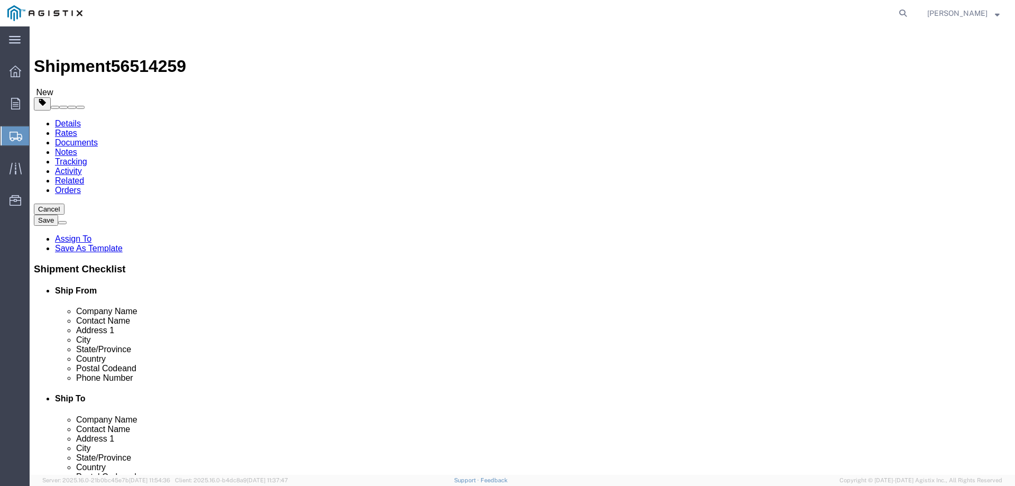
drag, startPoint x: 152, startPoint y: 245, endPoint x: 140, endPoint y: 246, distance: 12.7
click div "0.00 Select kgs lbs"
type input "5.00"
drag, startPoint x: 193, startPoint y: 290, endPoint x: 410, endPoint y: 168, distance: 248.8
click link "Add Content"
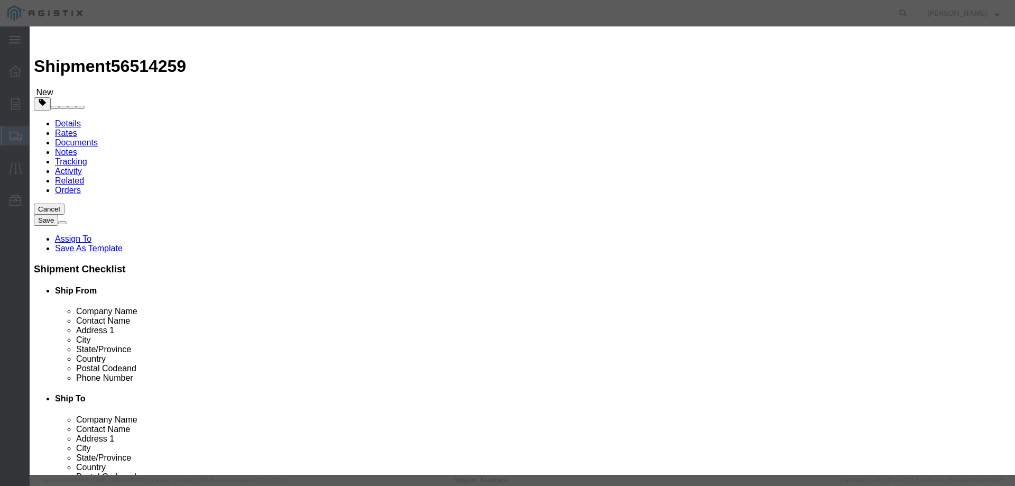
click input "text"
type input "M447247"
click td "Name: REBUILD KIT 1" PORT 75 DURO"
select select
select select "USD"
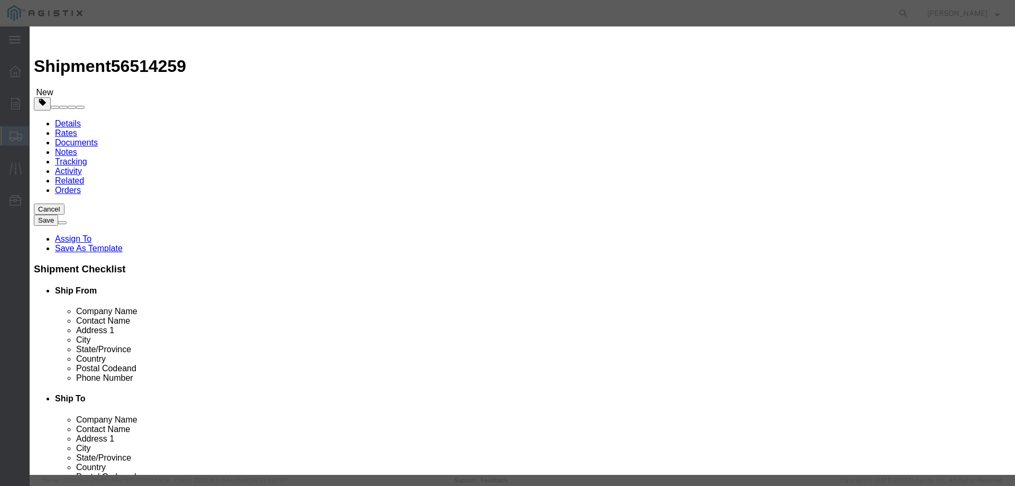
type input "REBUILD KIT 1" PORT 75 DURO"
type input "M447247"
type input "REBUILD KIT 1" PORT 75 DURO"
click input "text"
type input "31"
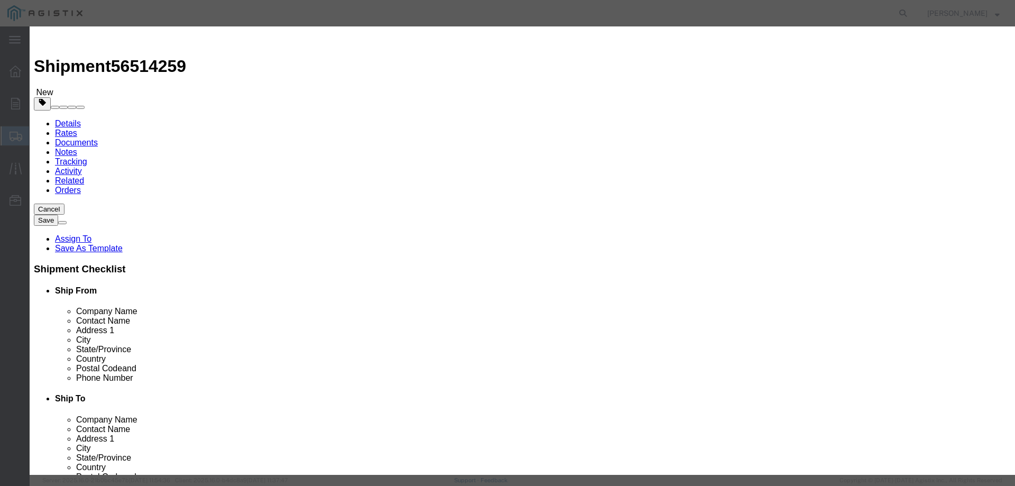
click input "text"
type input "6797"
click button "Save & Close"
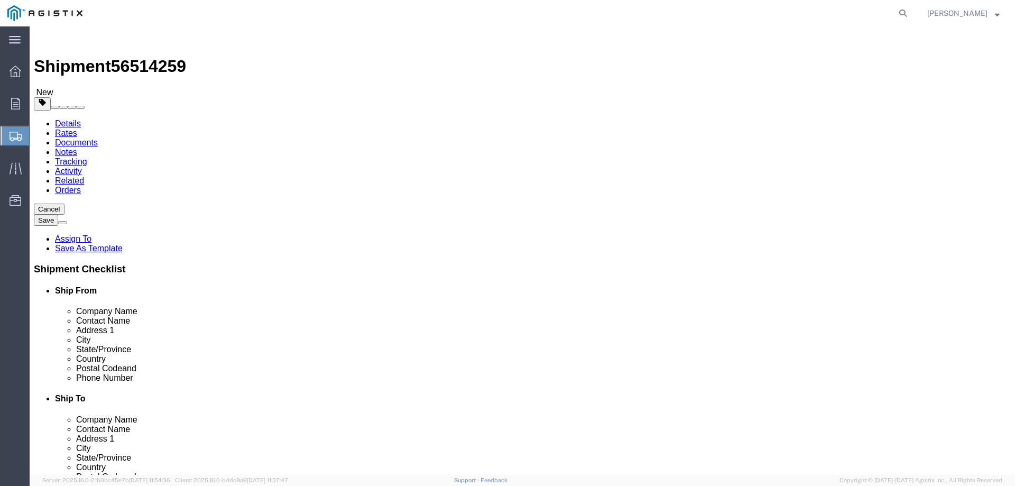
click button "Rate Shipment"
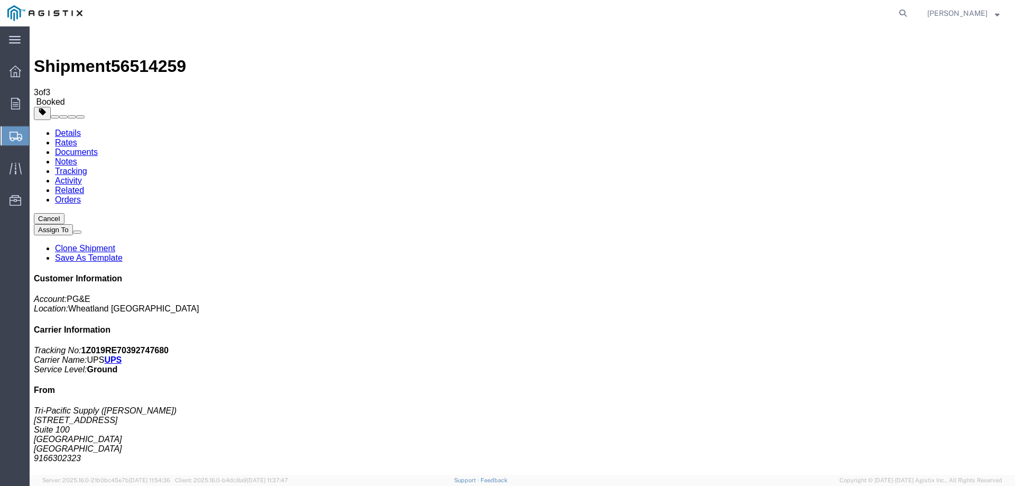
drag, startPoint x: 441, startPoint y: 187, endPoint x: 466, endPoint y: 223, distance: 43.7
click at [0, 0] on span "Create Shipment" at bounding box center [0, 0] width 0 height 0
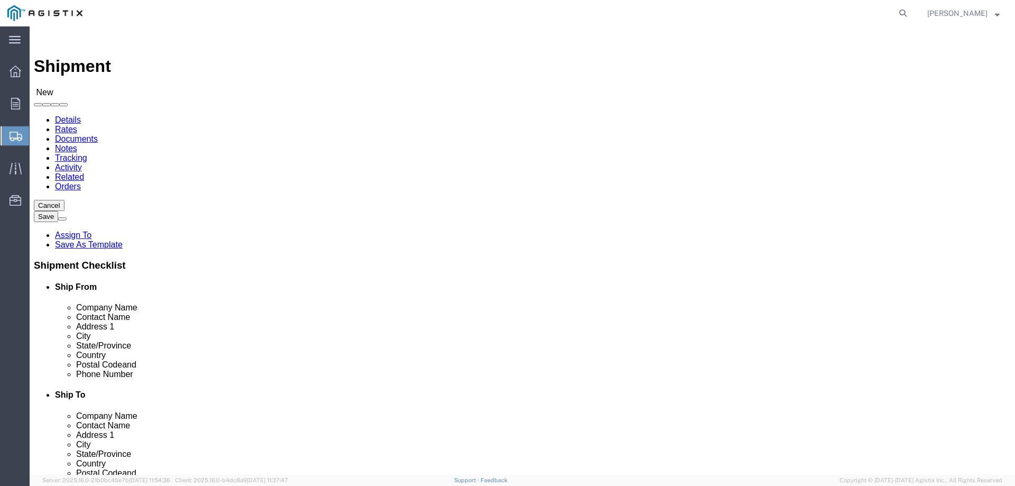
drag, startPoint x: 181, startPoint y: 150, endPoint x: 178, endPoint y: 162, distance: 12.4
click select "Select PG&E Tri-Pacific Supply Inc"
select select "9596"
click select "Select PG&E Tri-Pacific Supply Inc"
select select
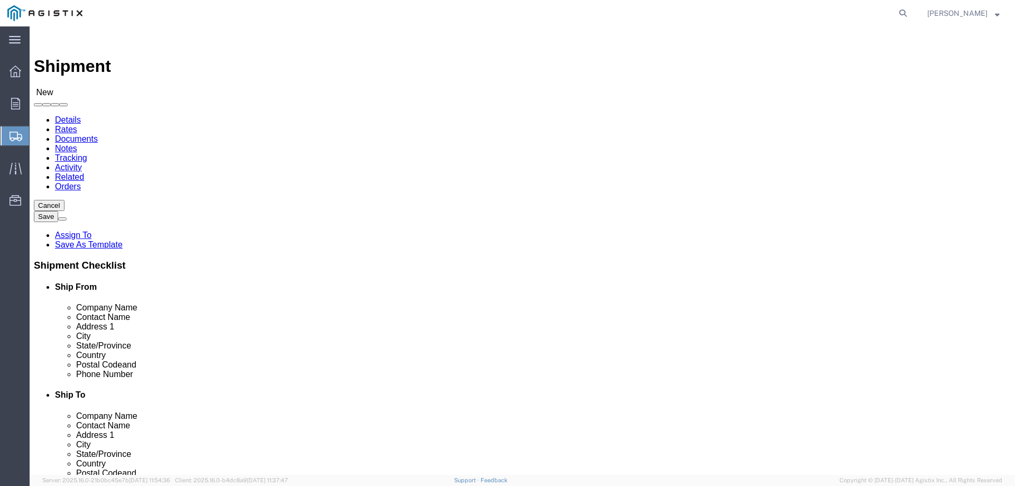
select select
click select "Select All Others [GEOGRAPHIC_DATA] [GEOGRAPHIC_DATA] [GEOGRAPHIC_DATA] [GEOGRA…"
select select "19740"
click select "Select All Others [GEOGRAPHIC_DATA] [GEOGRAPHIC_DATA] [GEOGRAPHIC_DATA] [GEOGRA…"
click input "text"
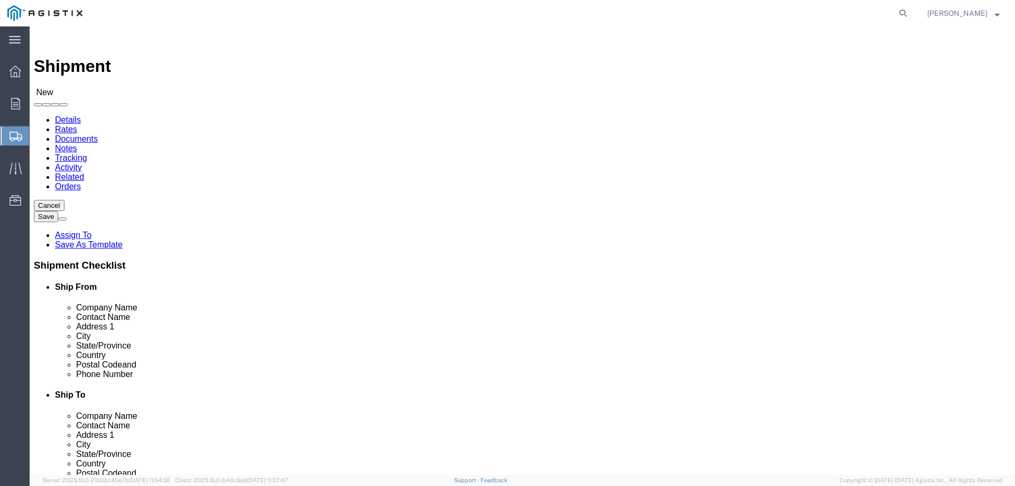
type input "tri-"
click p "- Tri-Pacific Supply - ([PERSON_NAME]) [STREET_ADDRESS]"
select select "CA"
type input "Tri-Pacific Supply"
click input "text"
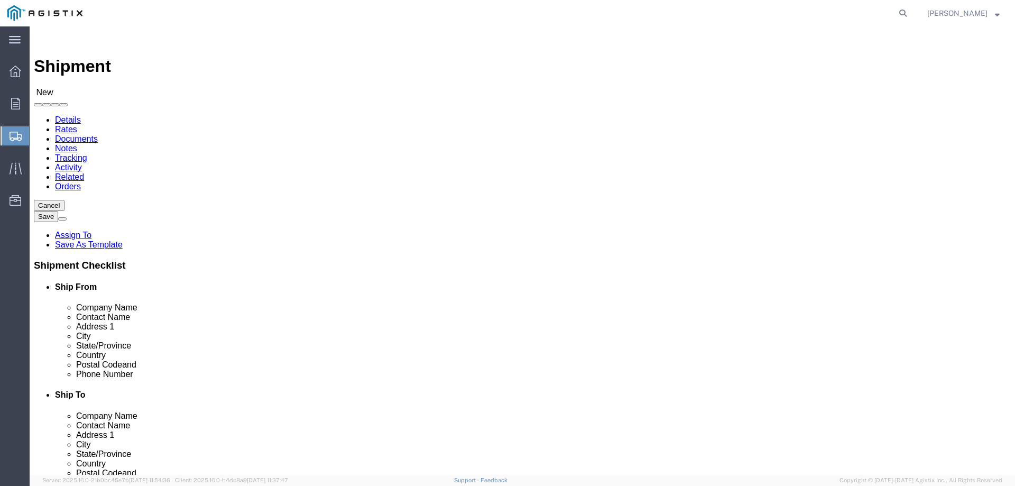
click input "text"
type input "fremont"
click p "- Pacific Gas and Electric - ([STREET_ADDRESS][PERSON_NAME]) [GEOGRAPHIC_DATA],…"
select select "CA"
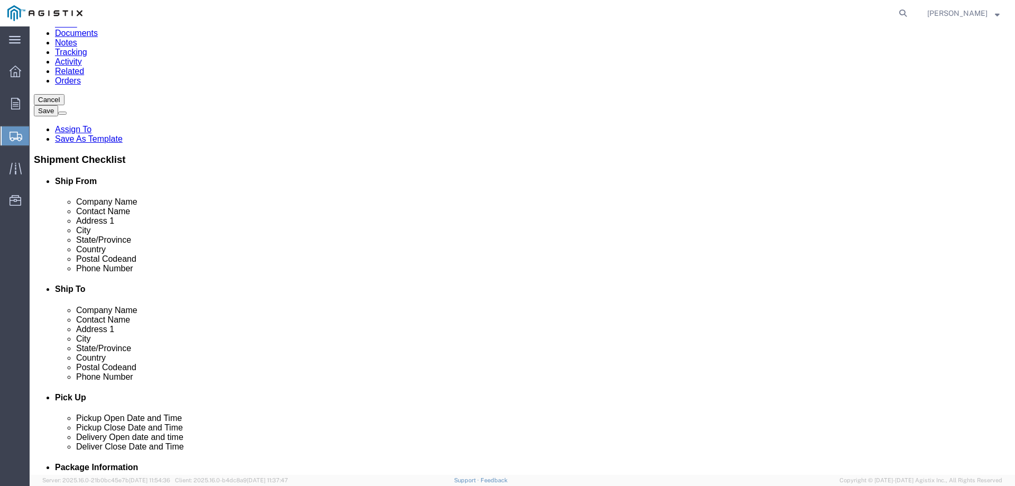
scroll to position [317, 0]
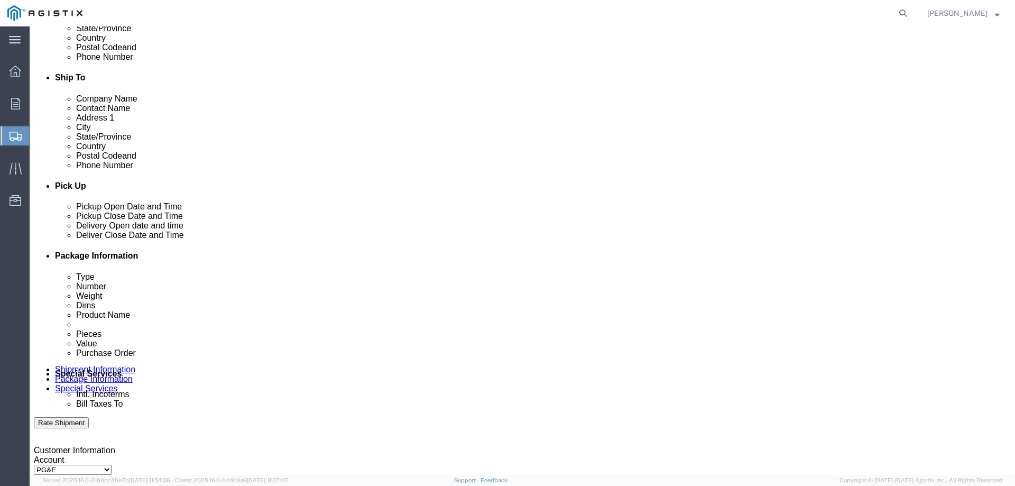
type input "Fremont"
click div
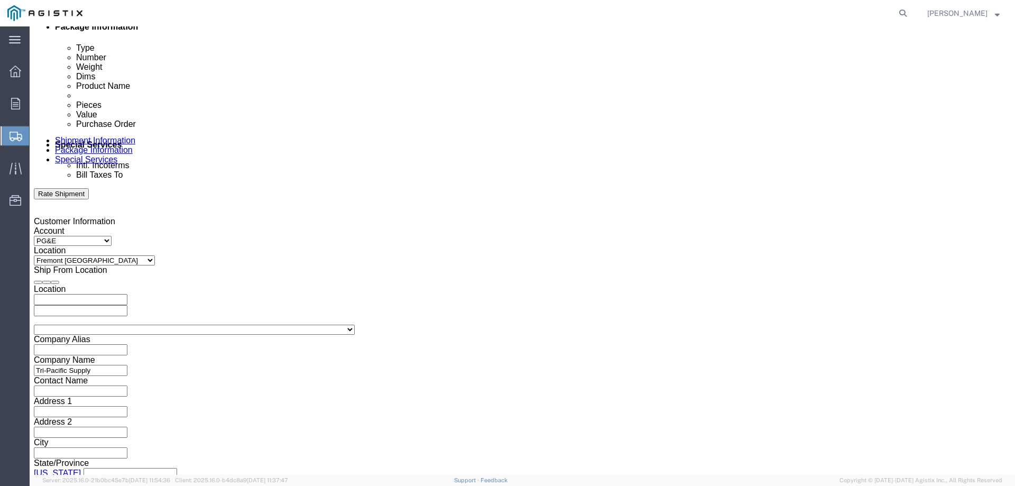
click button "Apply"
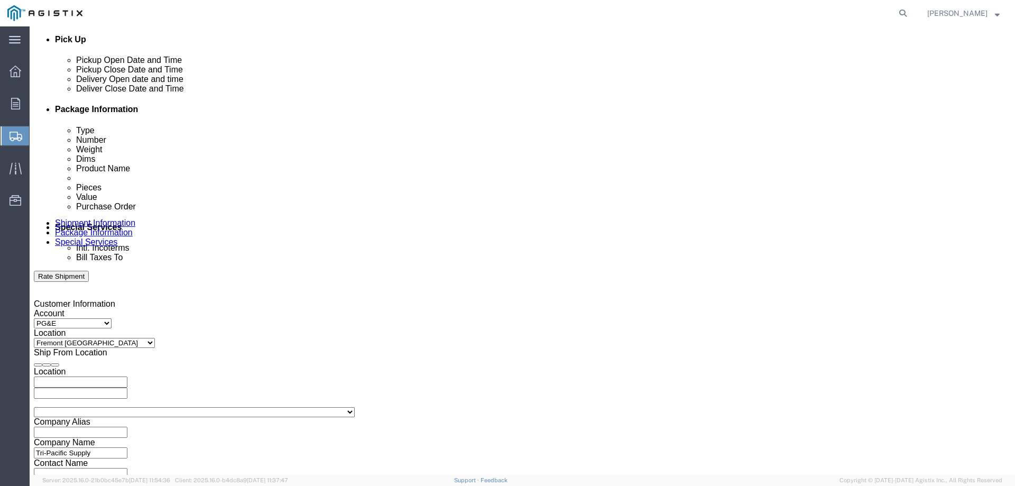
scroll to position [440, 0]
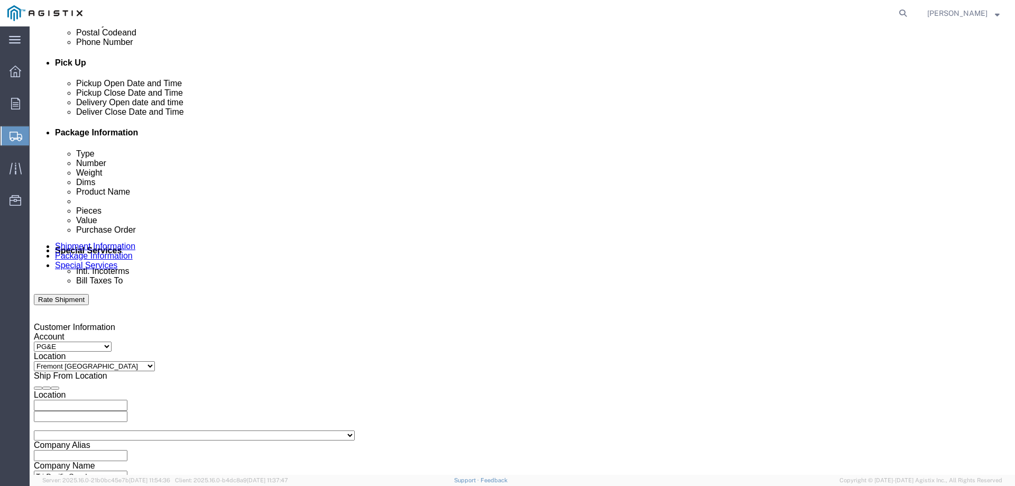
click div
click button "Apply"
click input "text"
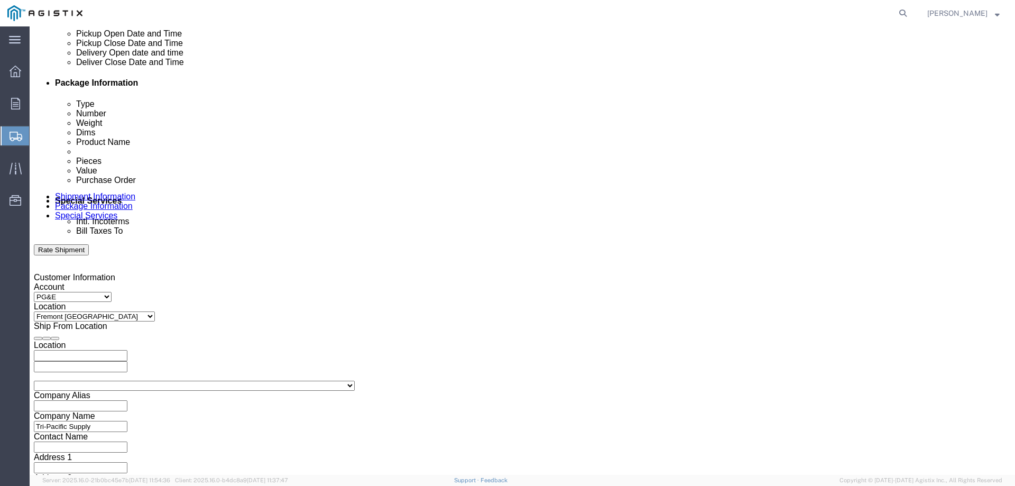
scroll to position [546, 0]
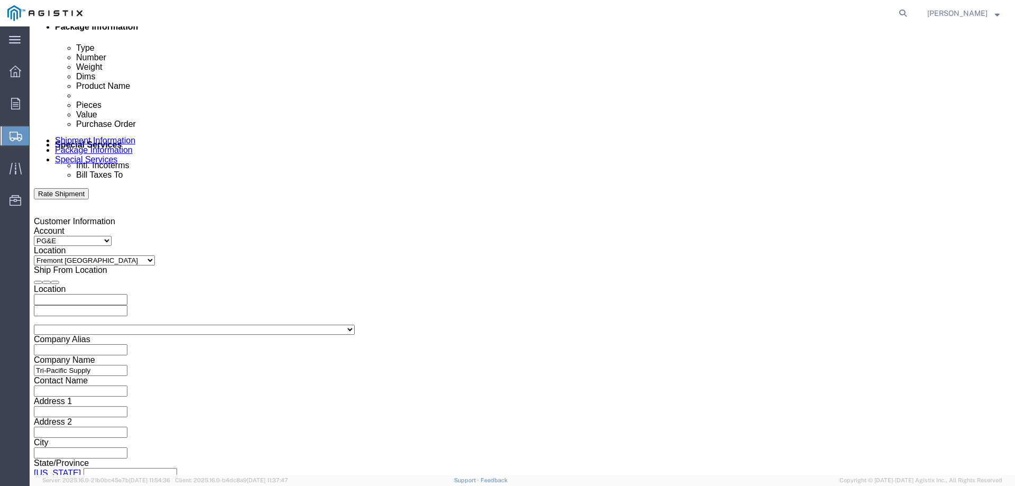
type input "3501414745"
click select "Select Air Less than Truckload Multi-Leg Ocean Freight Rail Small Parcel Truckl…"
select select "SMAL"
click select "Select Air Less than Truckload Multi-Leg Ocean Freight Rail Small Parcel Truckl…"
click button "Continue"
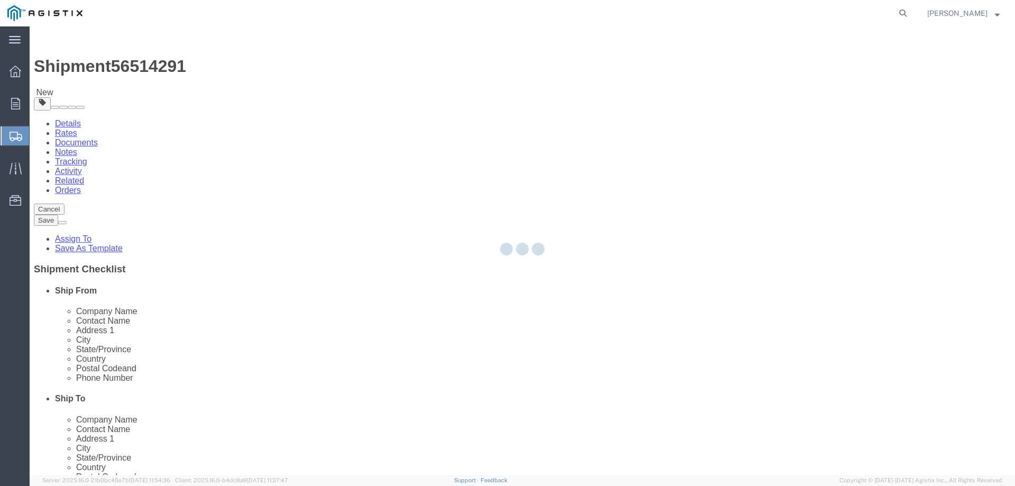
select select "YRPK"
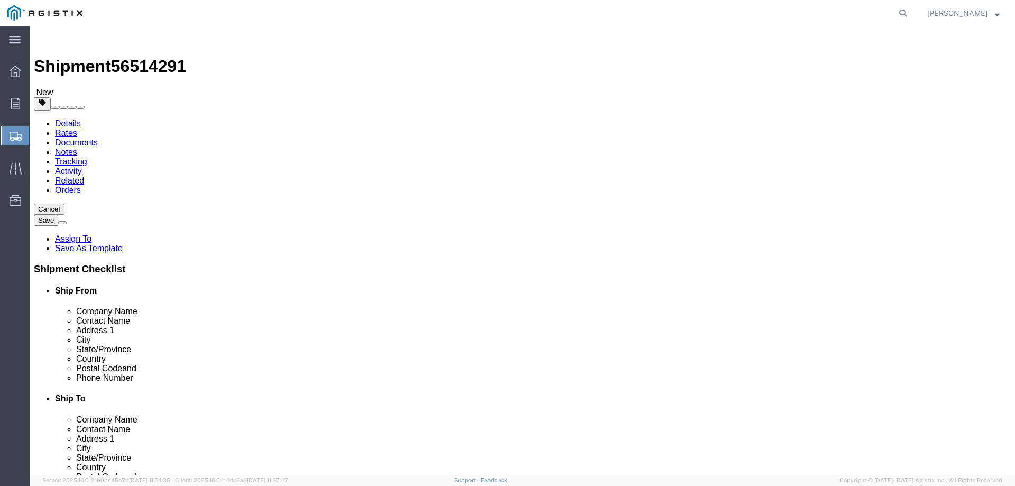
click input "text"
type input "7"
drag, startPoint x: 152, startPoint y: 247, endPoint x: 133, endPoint y: 247, distance: 19.0
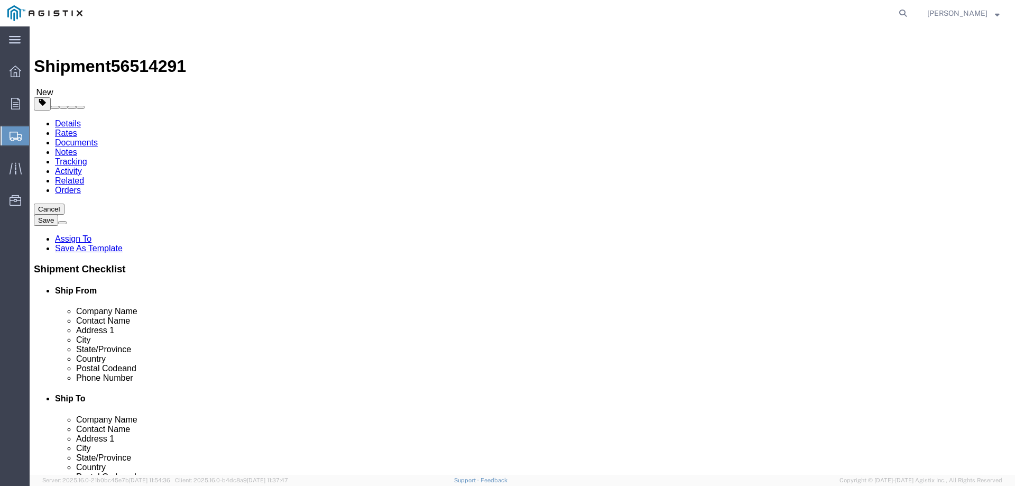
click div "Weight 0.00 Select kgs lbs Ship. t°"
type input "2.00"
click link "Add Content"
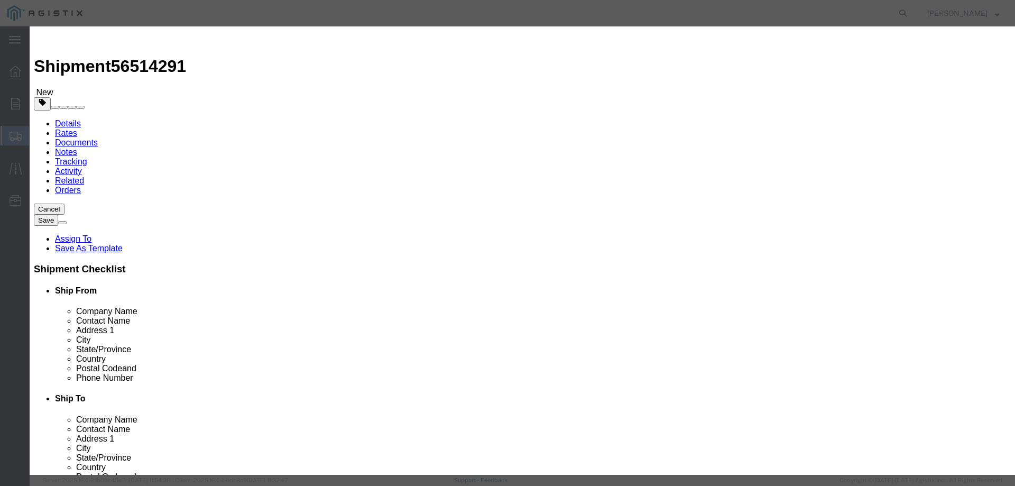
click input "text"
type input "M447247"
click td "Name: REBUILD KIT 1" PORT 75 DURO"
select select
select select "USD"
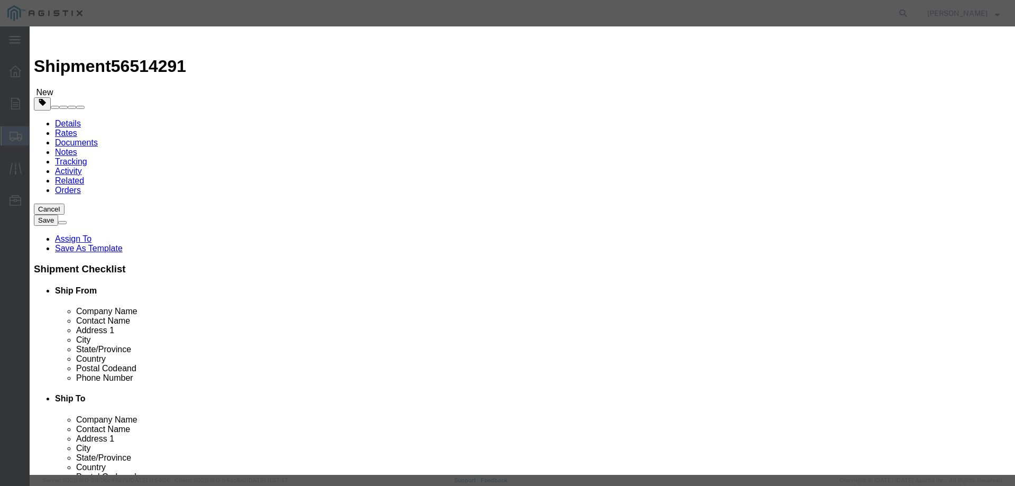
type input "REBUILD KIT 1" PORT 75 DURO"
type input "M447247"
type input "REBUILD KIT 1" PORT 75 DURO"
click input "text"
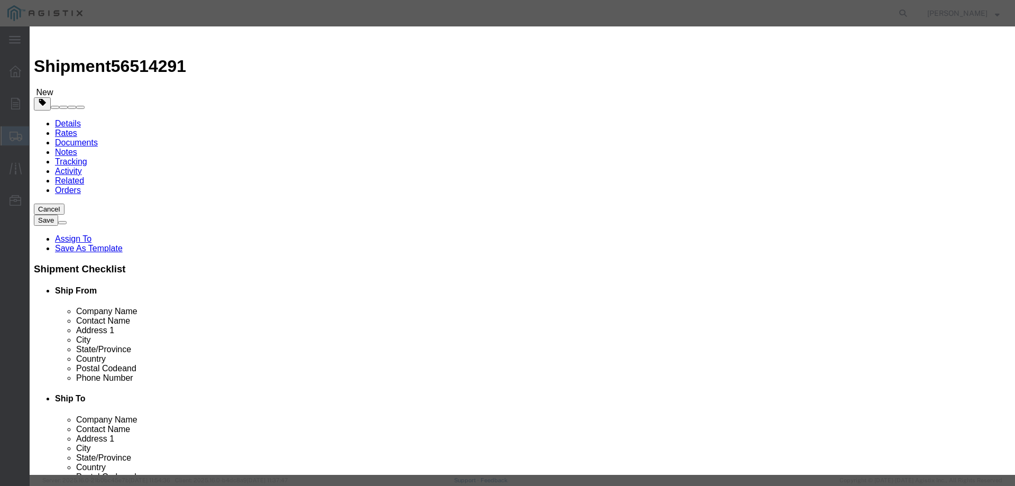
drag, startPoint x: 335, startPoint y: 101, endPoint x: 237, endPoint y: 101, distance: 98.3
click div "Pieces Number of pieces inside all the packages 220 Select Bag Barrels 100Board…"
type input "3"
type input "10"
click input "text"
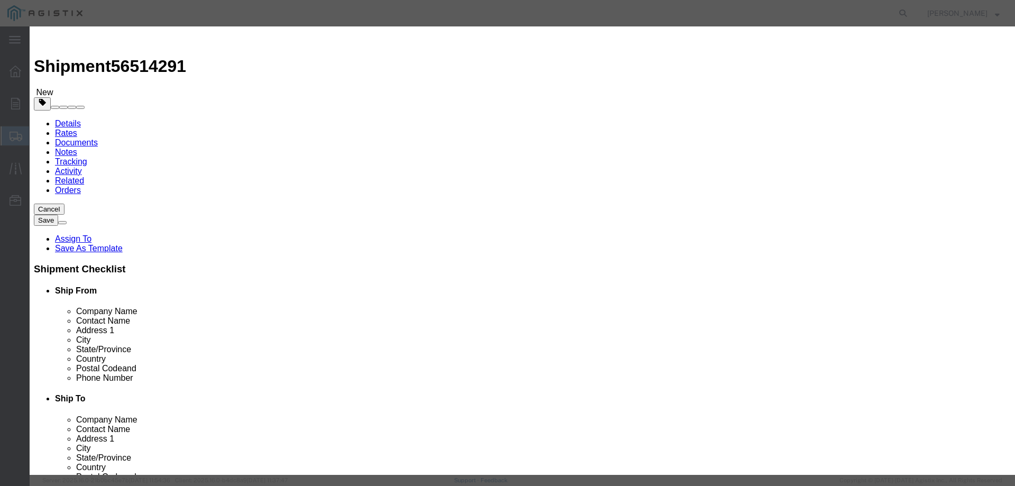
type input "2193"
click button "Save & Close"
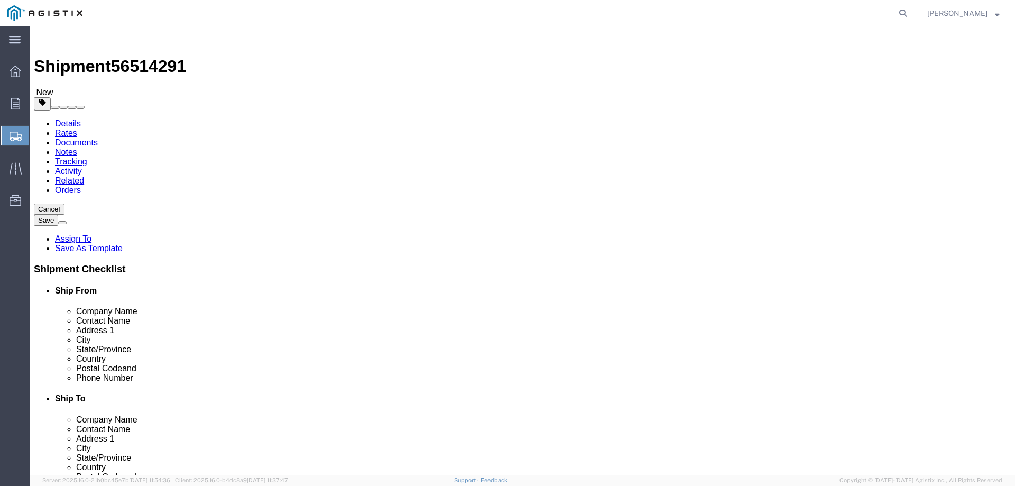
click button "Rate Shipment"
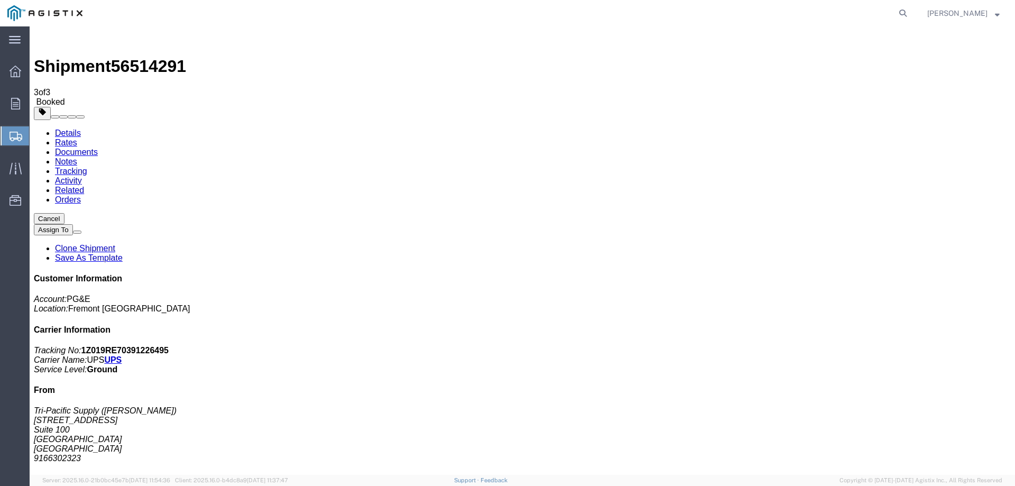
click at [0, 0] on span "Create Shipment" at bounding box center [0, 0] width 0 height 0
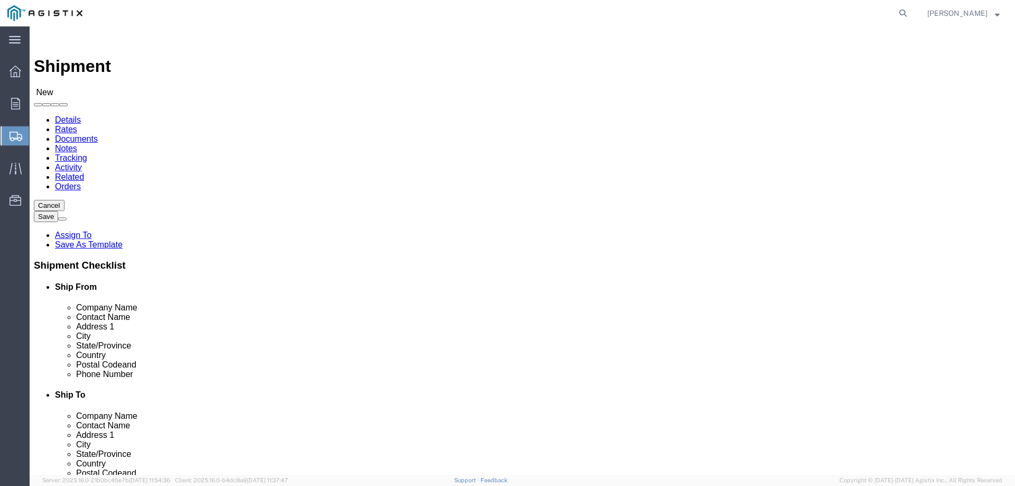
click select "Select PG&E Tri-Pacific Supply Inc"
select select "9596"
click select "Select PG&E Tri-Pacific Supply Inc"
select select
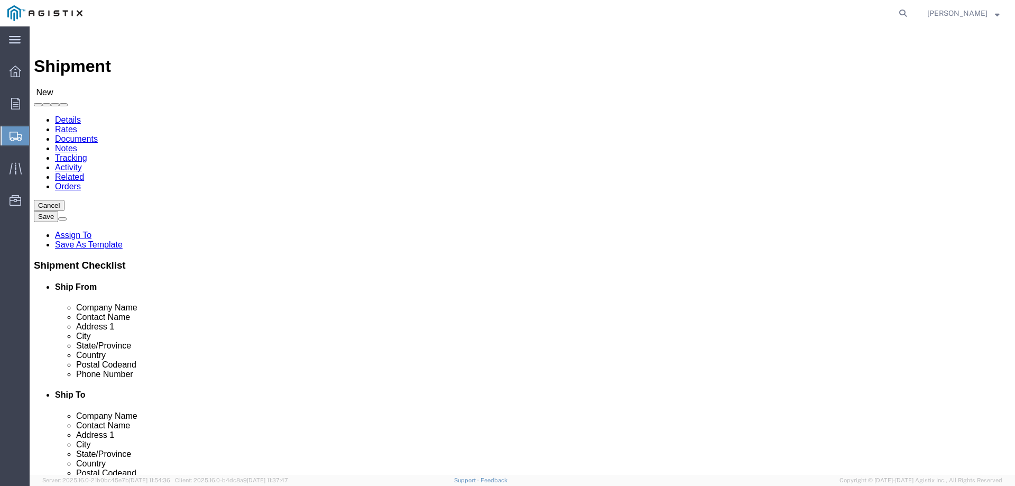
select select "19996"
click select "Select All Others [GEOGRAPHIC_DATA] [GEOGRAPHIC_DATA] [GEOGRAPHIC_DATA] [GEOGRA…"
click input "text"
type input "tri"
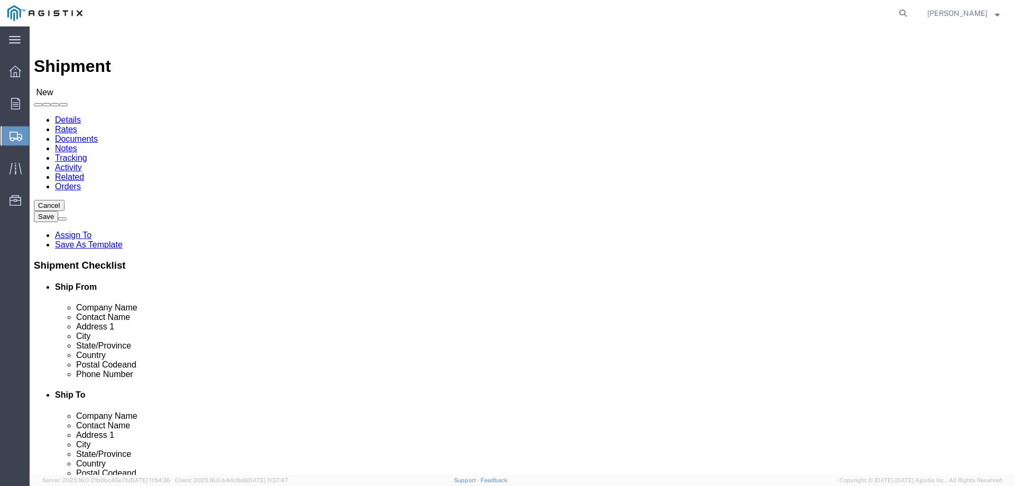
drag, startPoint x: 169, startPoint y: 312, endPoint x: 558, endPoint y: 346, distance: 390.5
click p "- Tri-Pacific Supply - ([PERSON_NAME]) [STREET_ADDRESS]"
select select "CA"
type input "Tri-Pacific Supply"
click input "text"
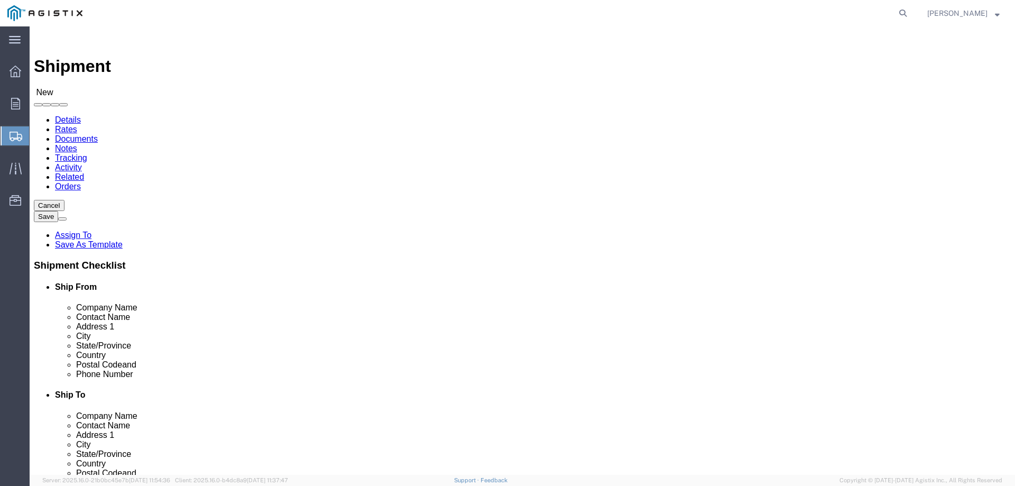
type input "wheat"
click p "- Pacific Gas and Electric - ([GEOGRAPHIC_DATA]) [STREET_ADDRESS]"
select select "CA"
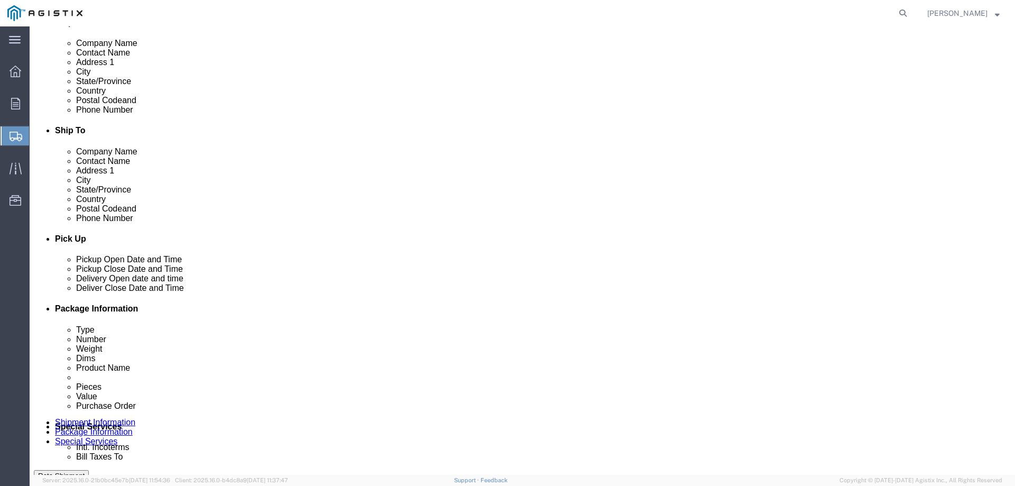
type input "Wheatland"
click div
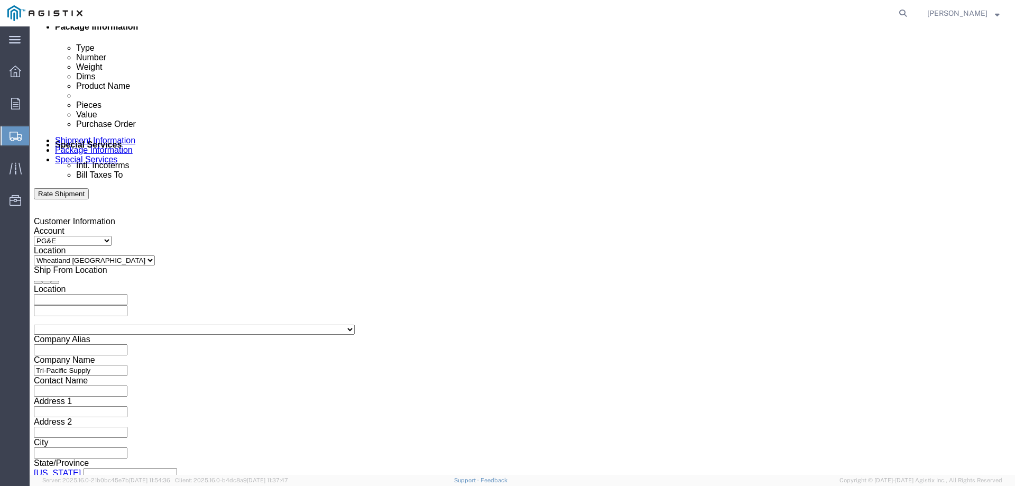
click button "Apply"
click input "text"
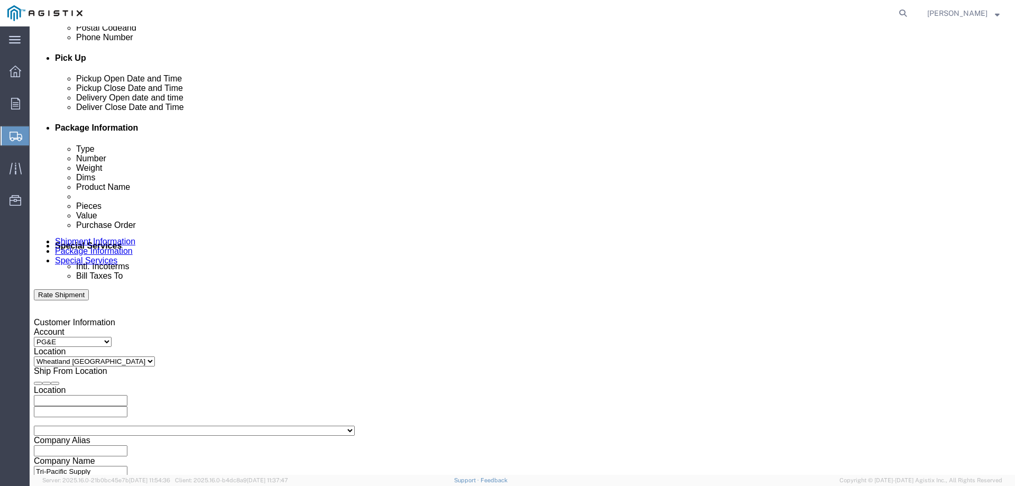
scroll to position [440, 0]
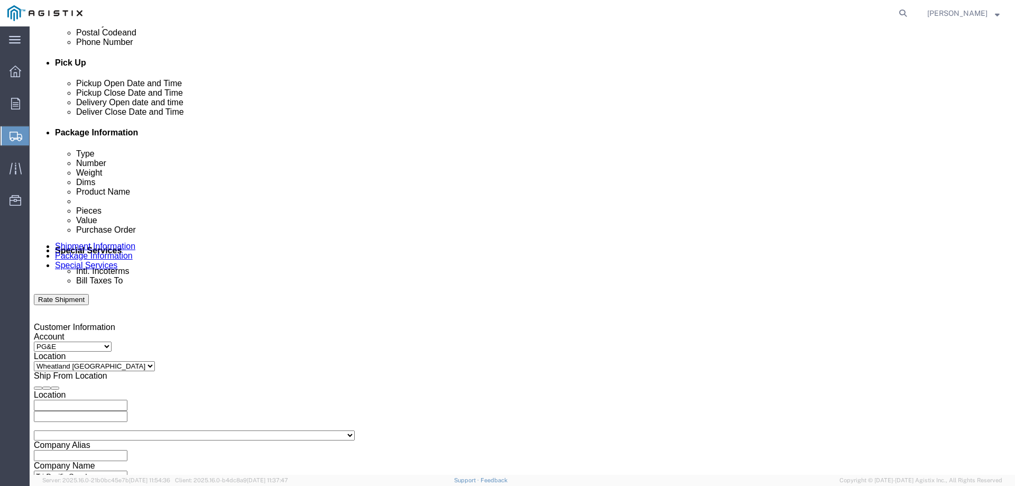
click div
click button "Apply"
click input "text"
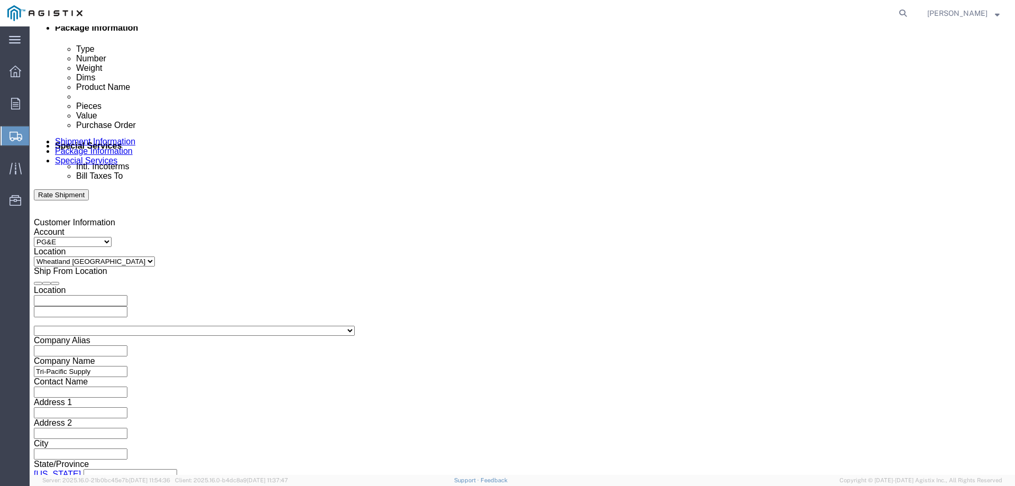
scroll to position [546, 0]
type input "3501415401"
drag, startPoint x: 108, startPoint y: 307, endPoint x: 103, endPoint y: 315, distance: 10.0
click select "Select Air Less than Truckload Multi-Leg Ocean Freight Rail Small Parcel Truckl…"
select select "SMAL"
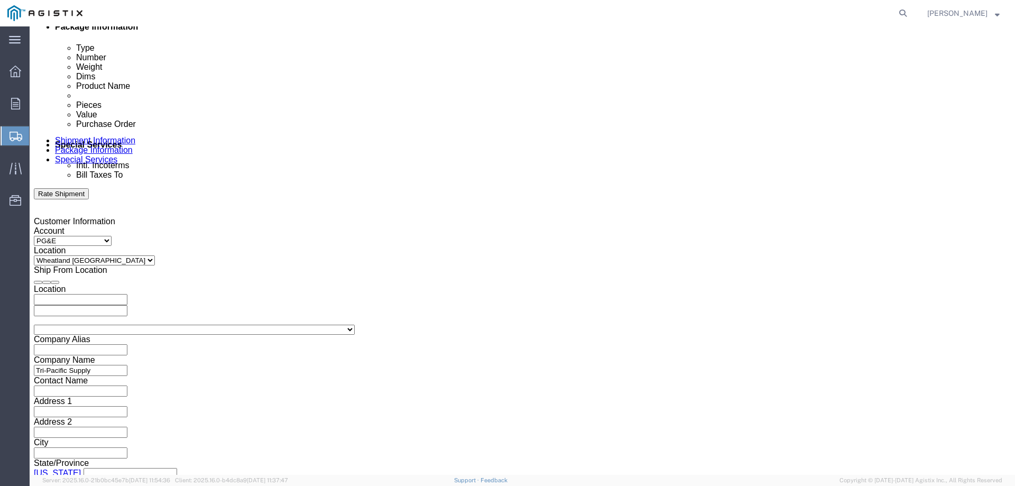
click select "Select Air Less than Truckload Multi-Leg Ocean Freight Rail Small Parcel Truckl…"
click button "Continue"
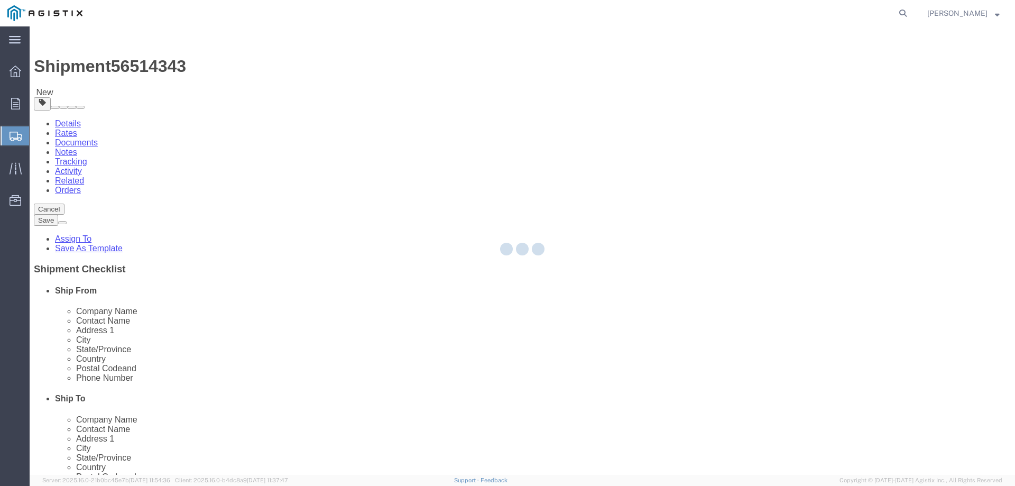
select select "YRPK"
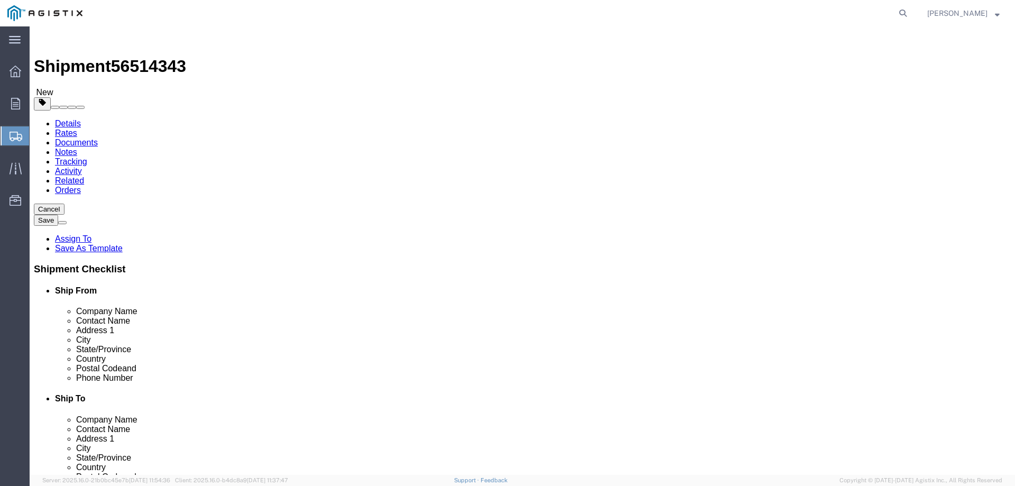
click input "text"
type input "12"
type input "8"
drag, startPoint x: 150, startPoint y: 245, endPoint x: 132, endPoint y: 244, distance: 18.0
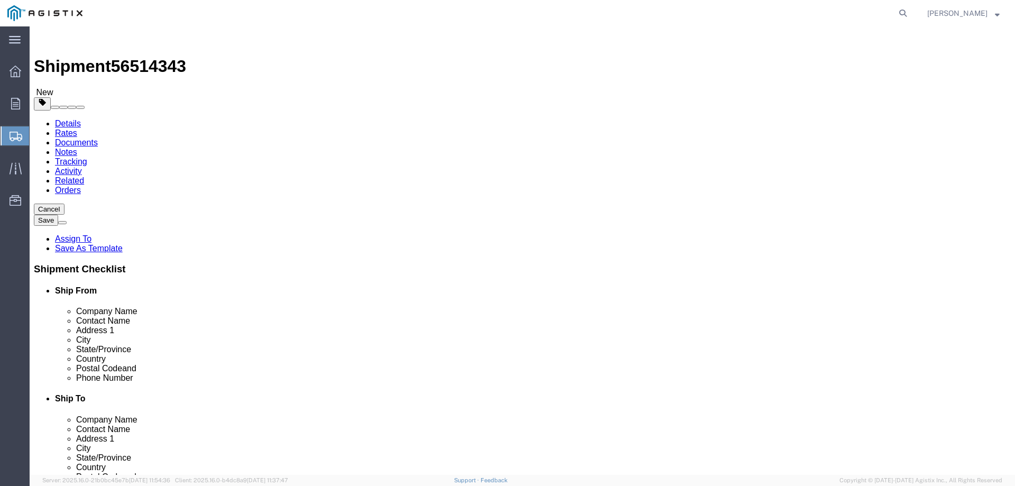
click div "Weight 0.00 Select kgs lbs Ship. t°"
type input "6.00"
click link "Add Content"
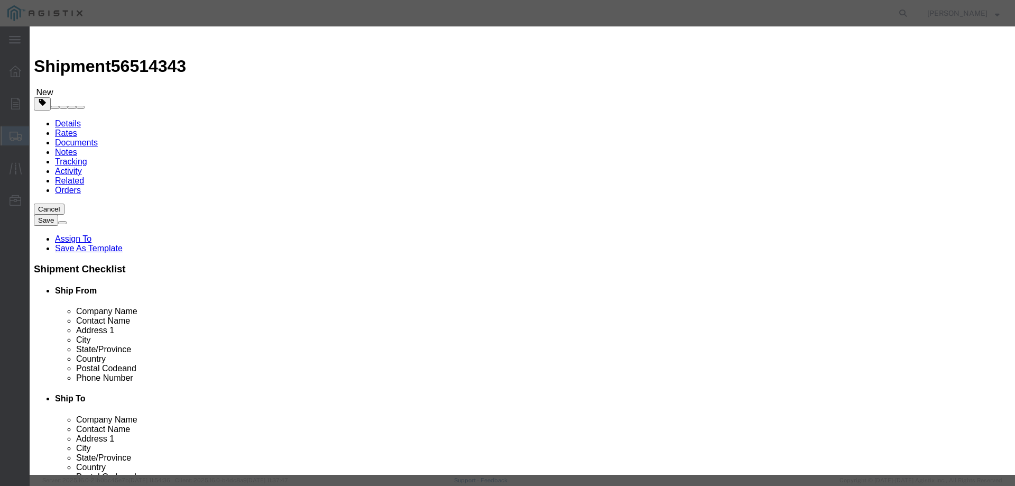
click input "text"
type input "M449941"
click td "Name: GAS O-RING KIT MODEL 441-57S 2" & 3""
select select
select select "USD"
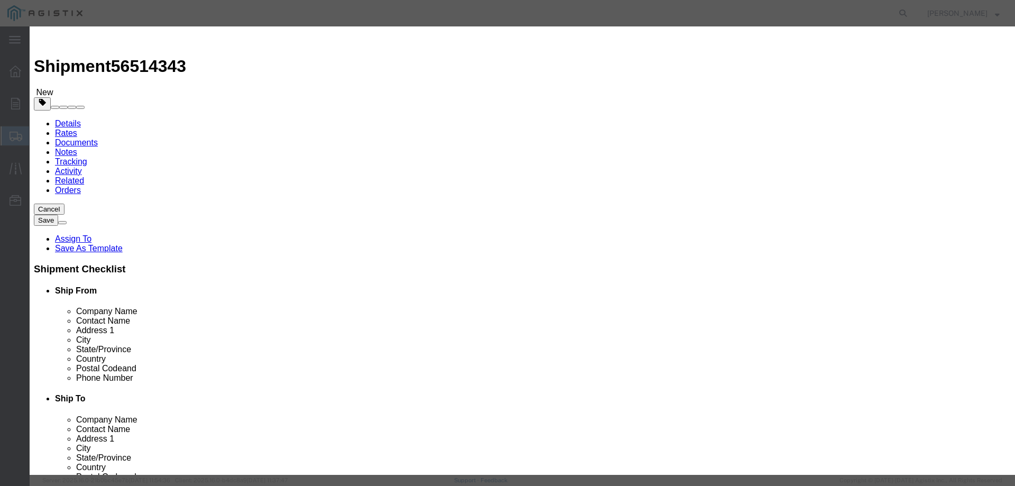
type input "GAS O-RING KIT MODEL 441-57S 2" & 3""
type input "M449941"
type input "GAS O-RING KIT MODEL 441-57S 2" & 3""
click input "text"
type input "4"
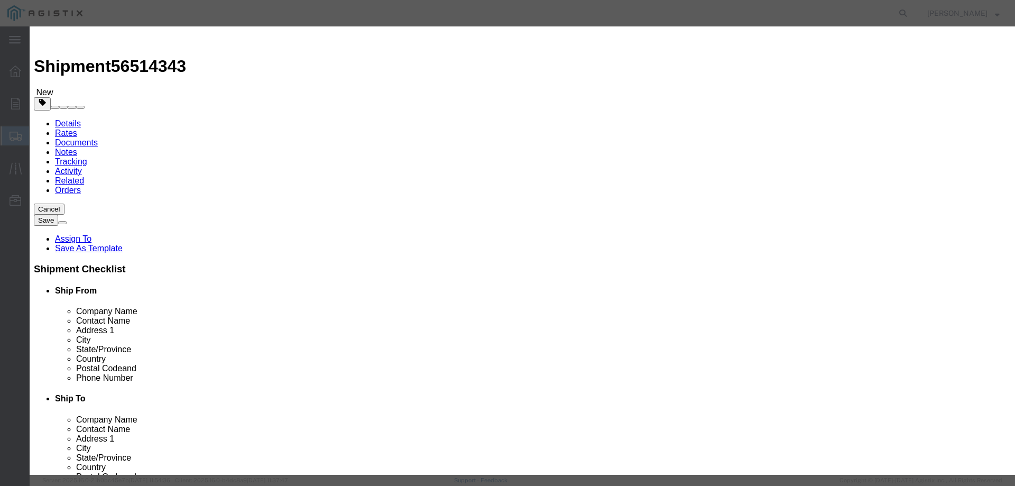
click input "text"
type input "152"
click button "Save & Add Another"
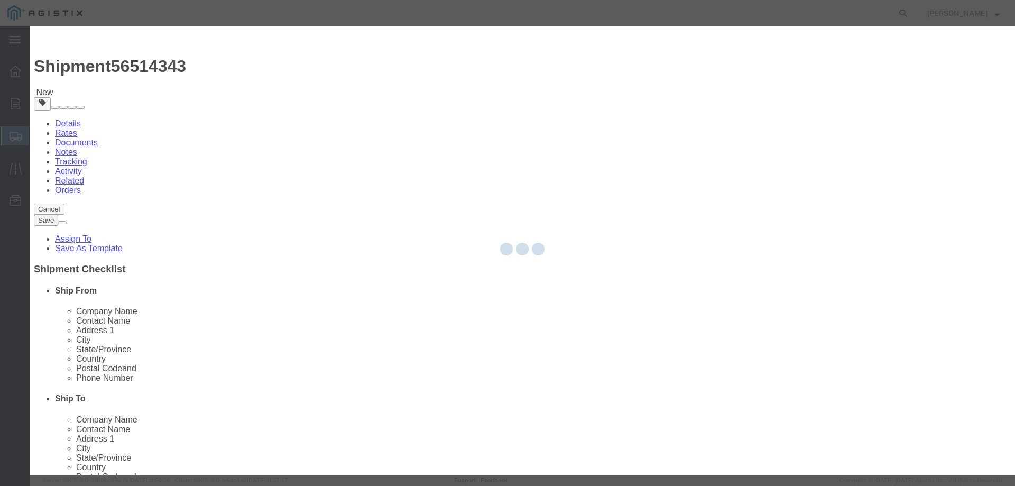
select select "EA"
select select "USD"
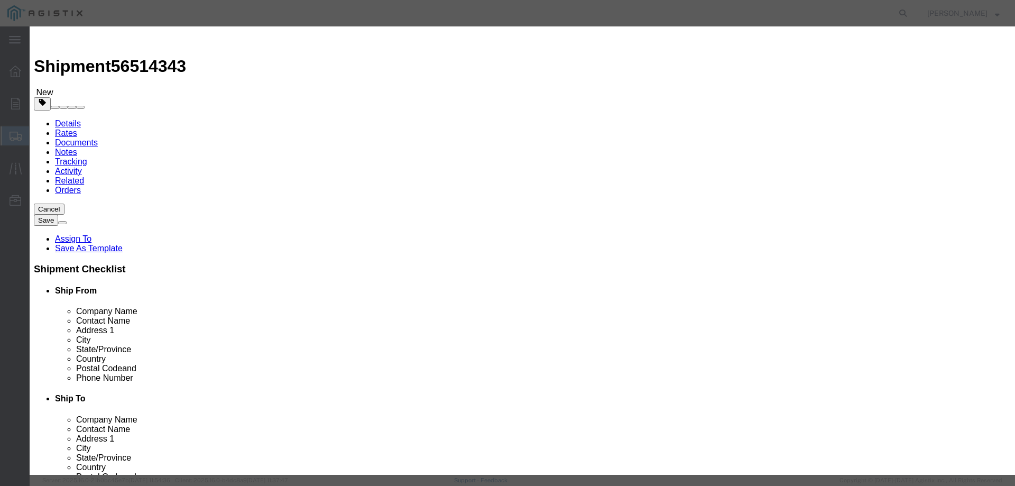
click input "text"
type input "M447254"
click div "Name: REBUILD KIT 4" PORT 60 DURO Sku: M447254 Model: Description:"
select select
type input "REBUILD KIT 4" PORT 60 DURO"
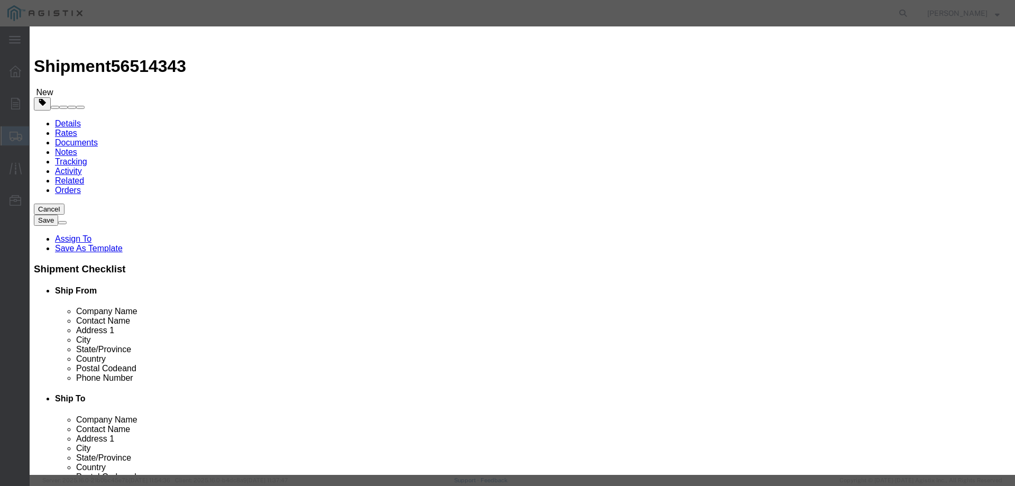
type input "M447254"
type input "REBUILD KIT 4" PORT 60 DURO"
click input "text"
type input "4"
click input "text"
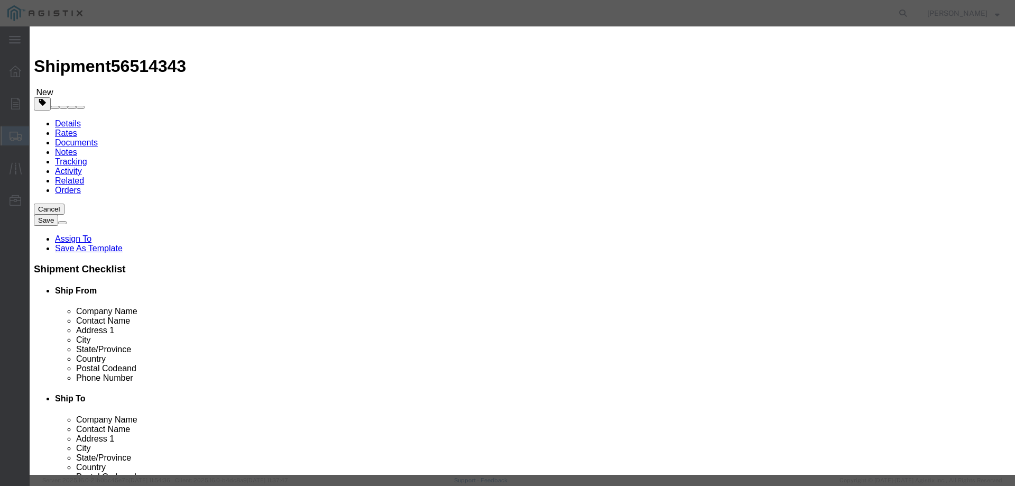
type input "1754"
click button "Save & Close"
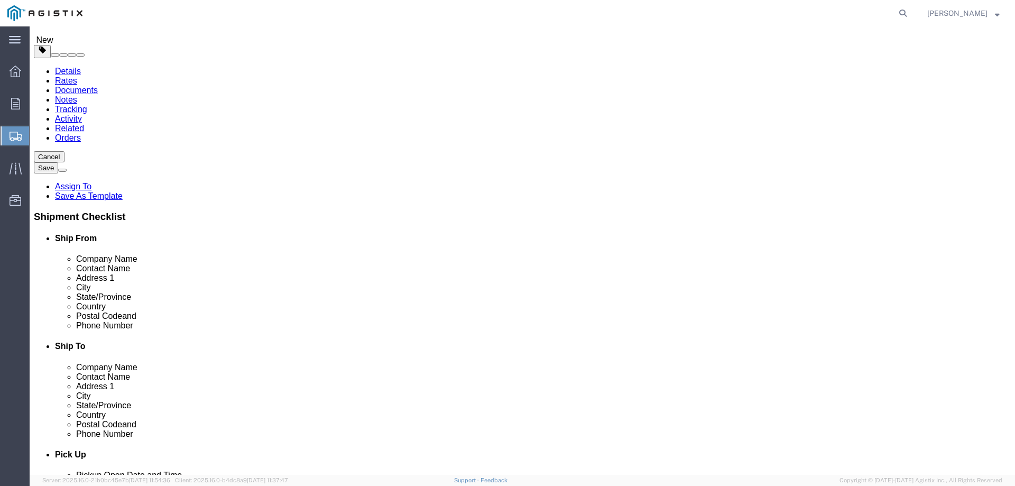
scroll to position [53, 0]
click button "Rate Shipment"
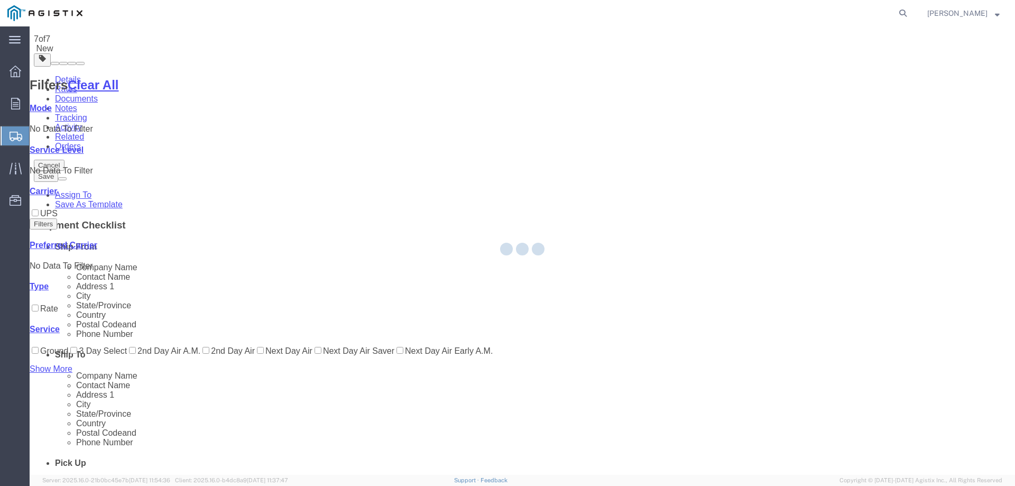
scroll to position [0, 0]
